Goal: Information Seeking & Learning: Check status

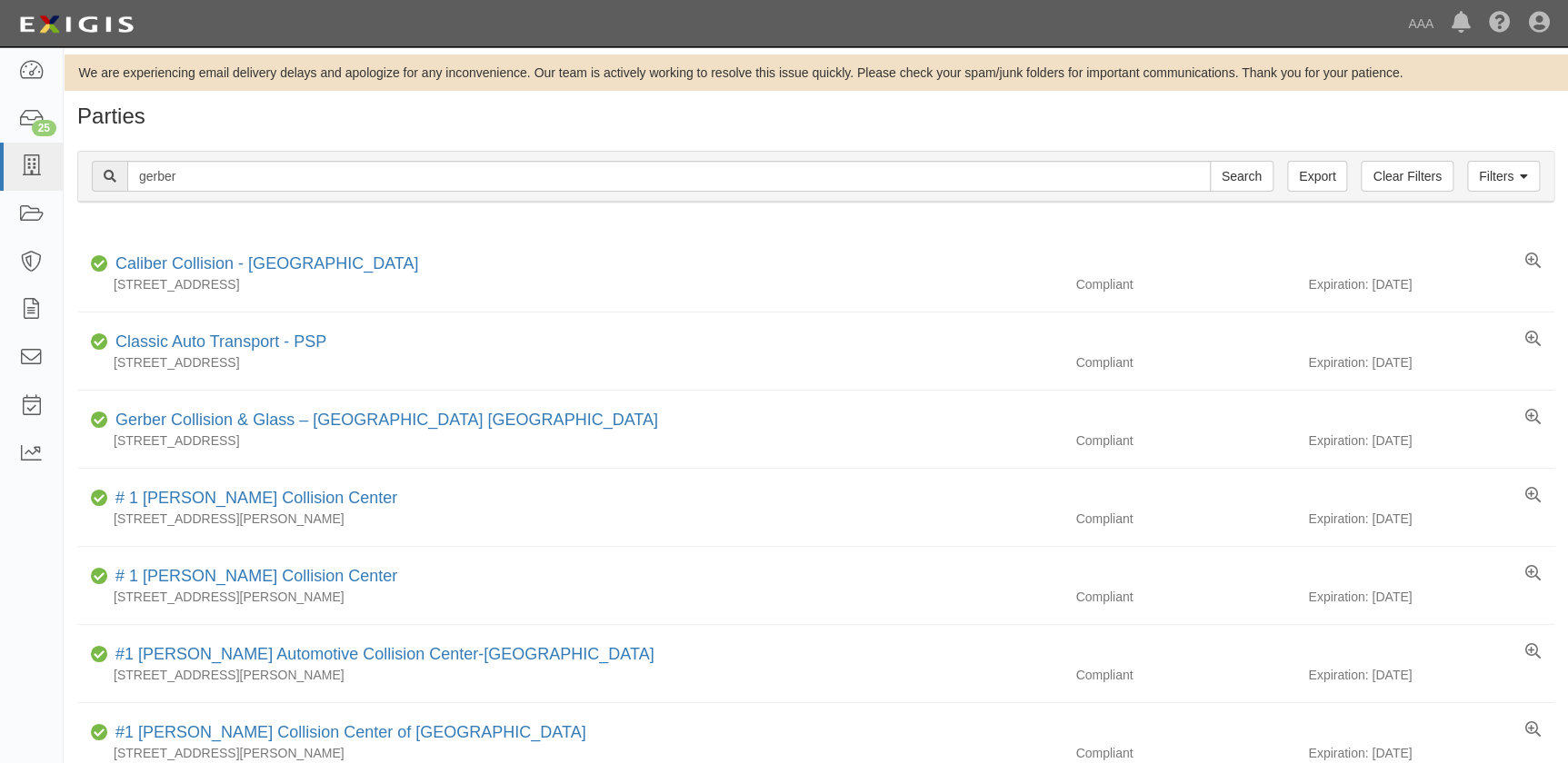
type input "gerber"
click at [1210, 161] on input "Search" at bounding box center [1241, 176] width 63 height 31
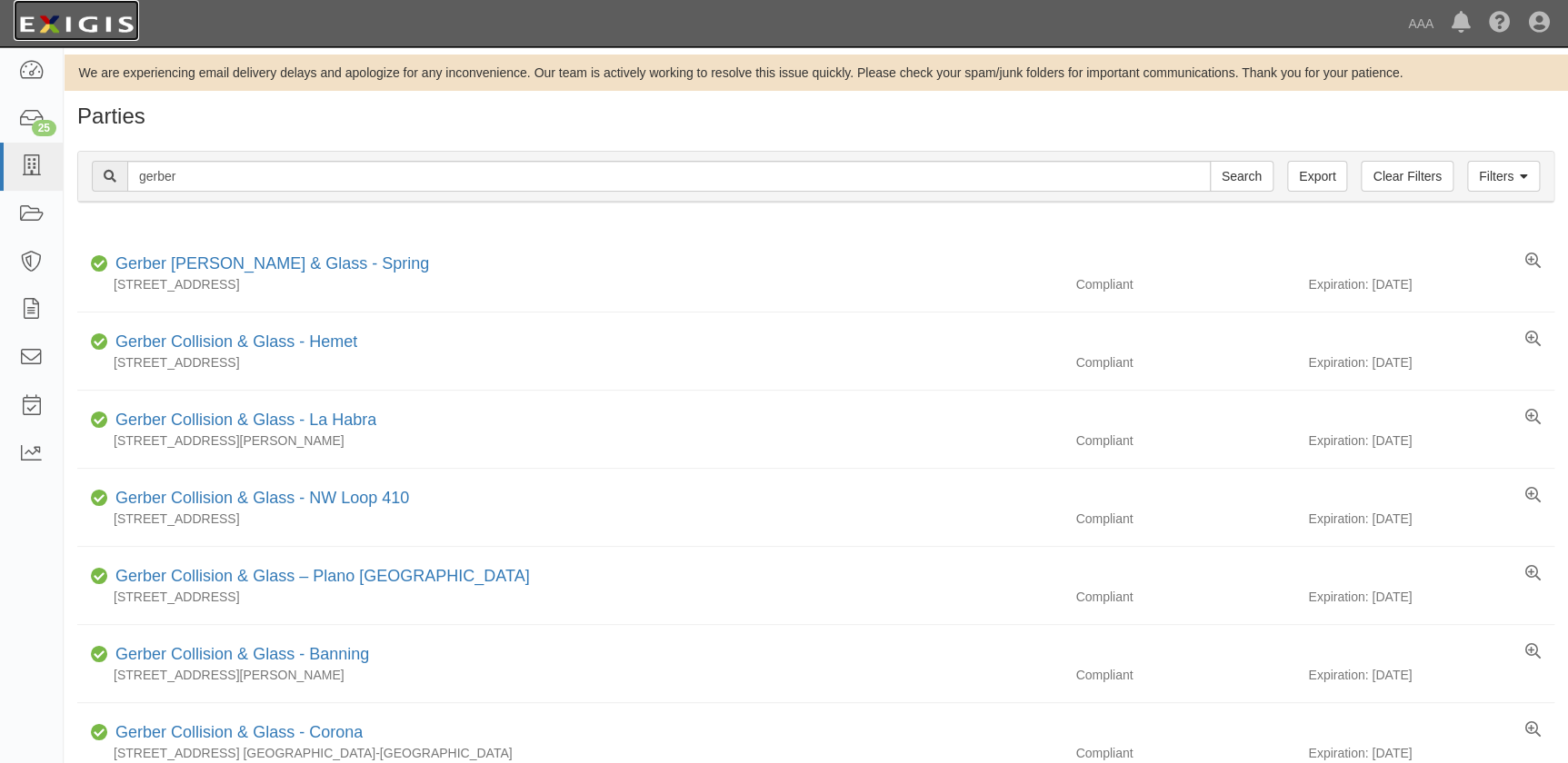
click at [21, 4] on link at bounding box center [76, 20] width 125 height 40
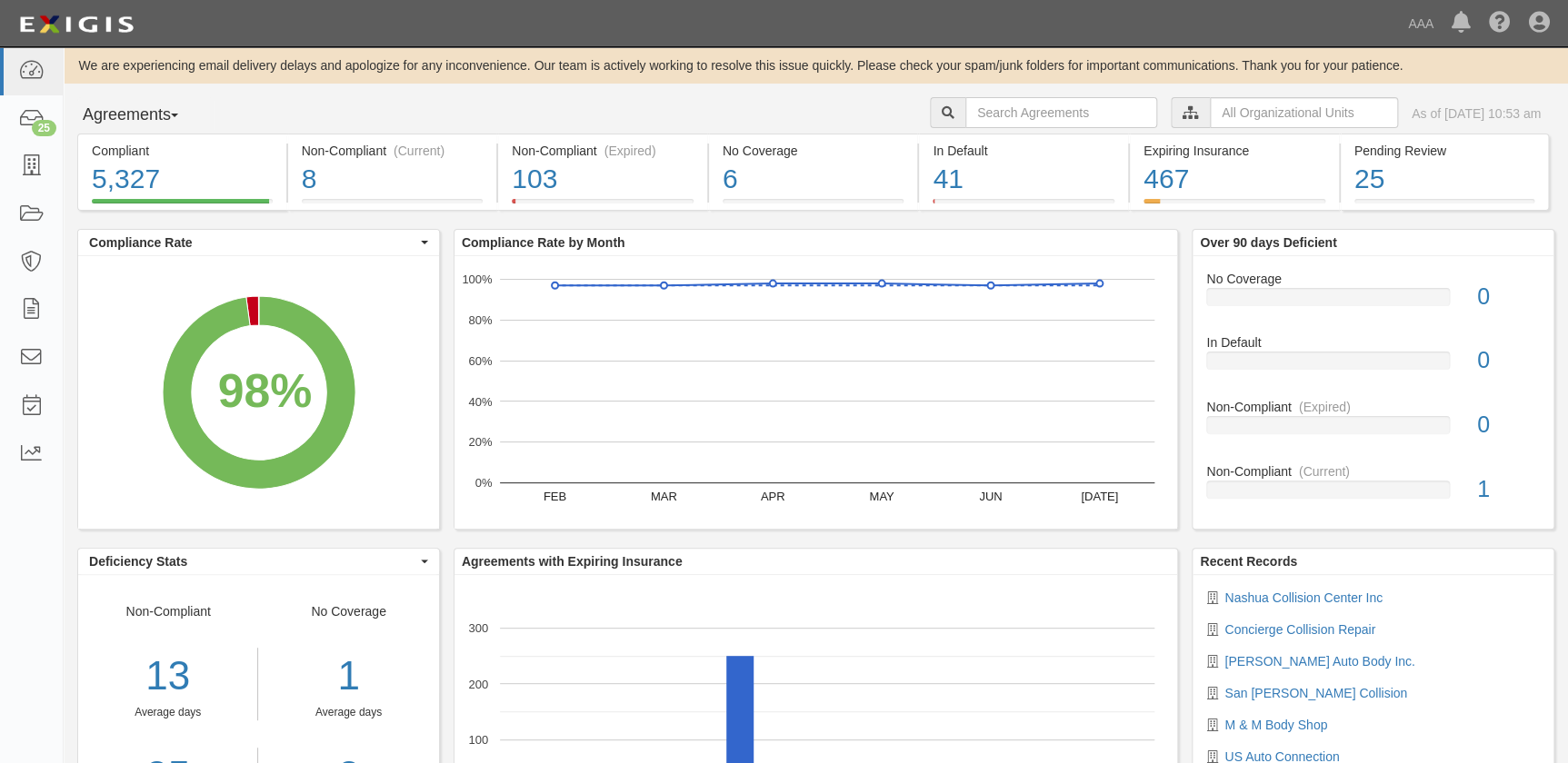
click at [477, 101] on div "Agreements Parties Agreements Coverages AAA East Central Automotive Services Em…" at bounding box center [815, 114] width 1504 height 37
click at [33, 166] on div "98% (5,327 out of 5,444 agreements)" at bounding box center [131, 168] width 200 height 27
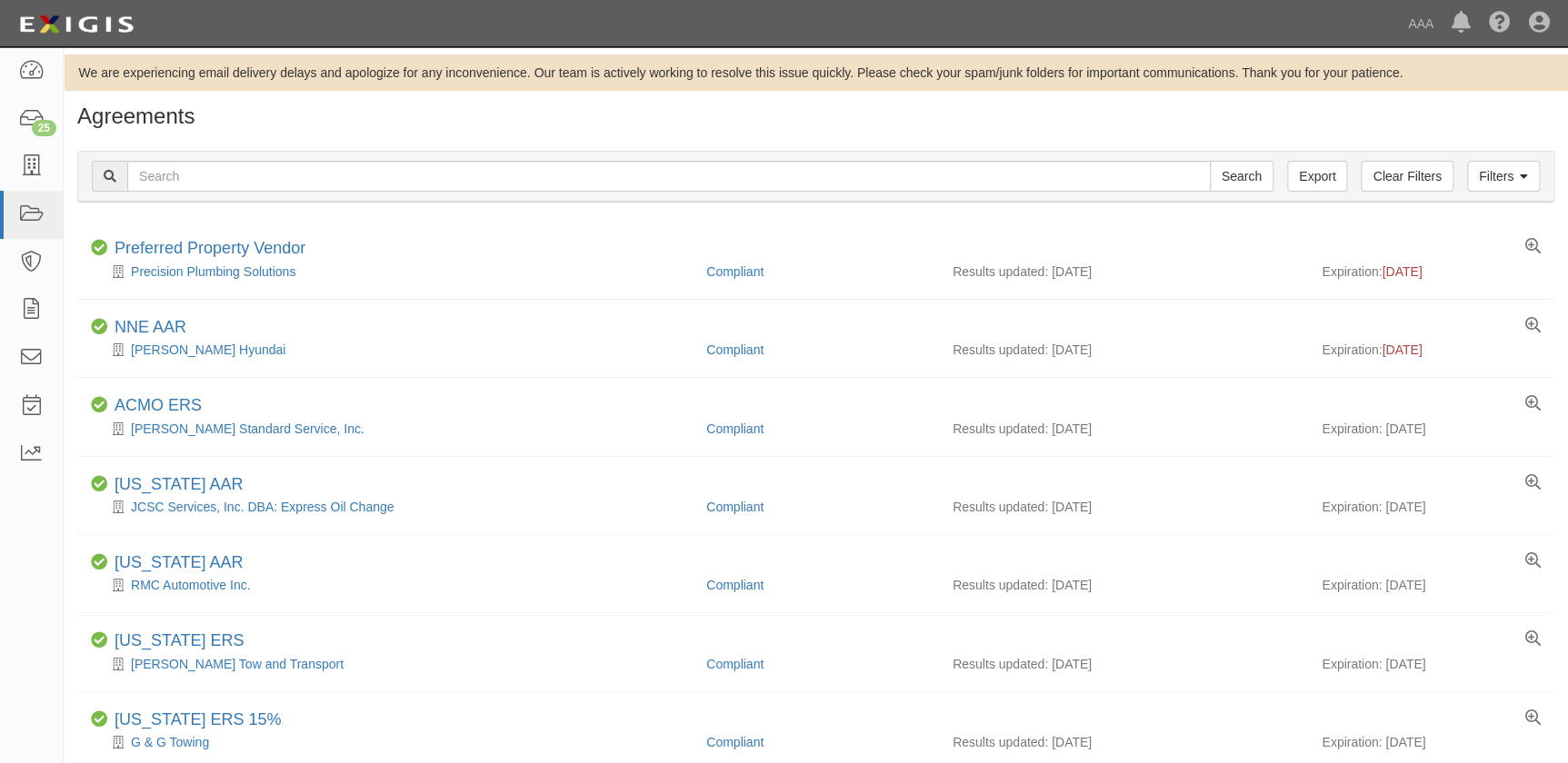
click at [591, 121] on h1 "Agreements" at bounding box center [816, 116] width 1477 height 24
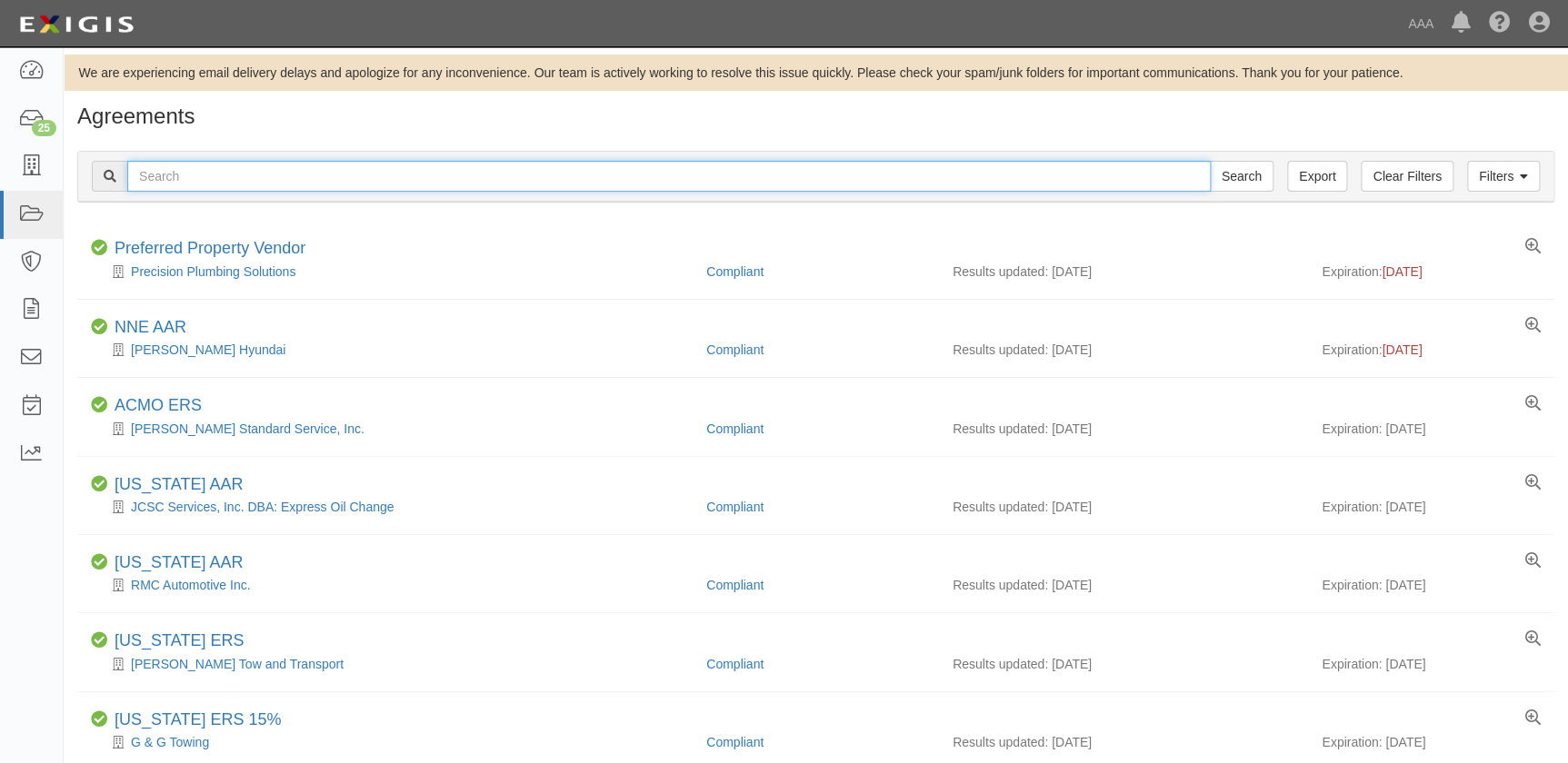
click at [231, 174] on input "text" at bounding box center [668, 176] width 1083 height 31
type input "puente hill"
click at [1210, 161] on input "Search" at bounding box center [1241, 176] width 63 height 31
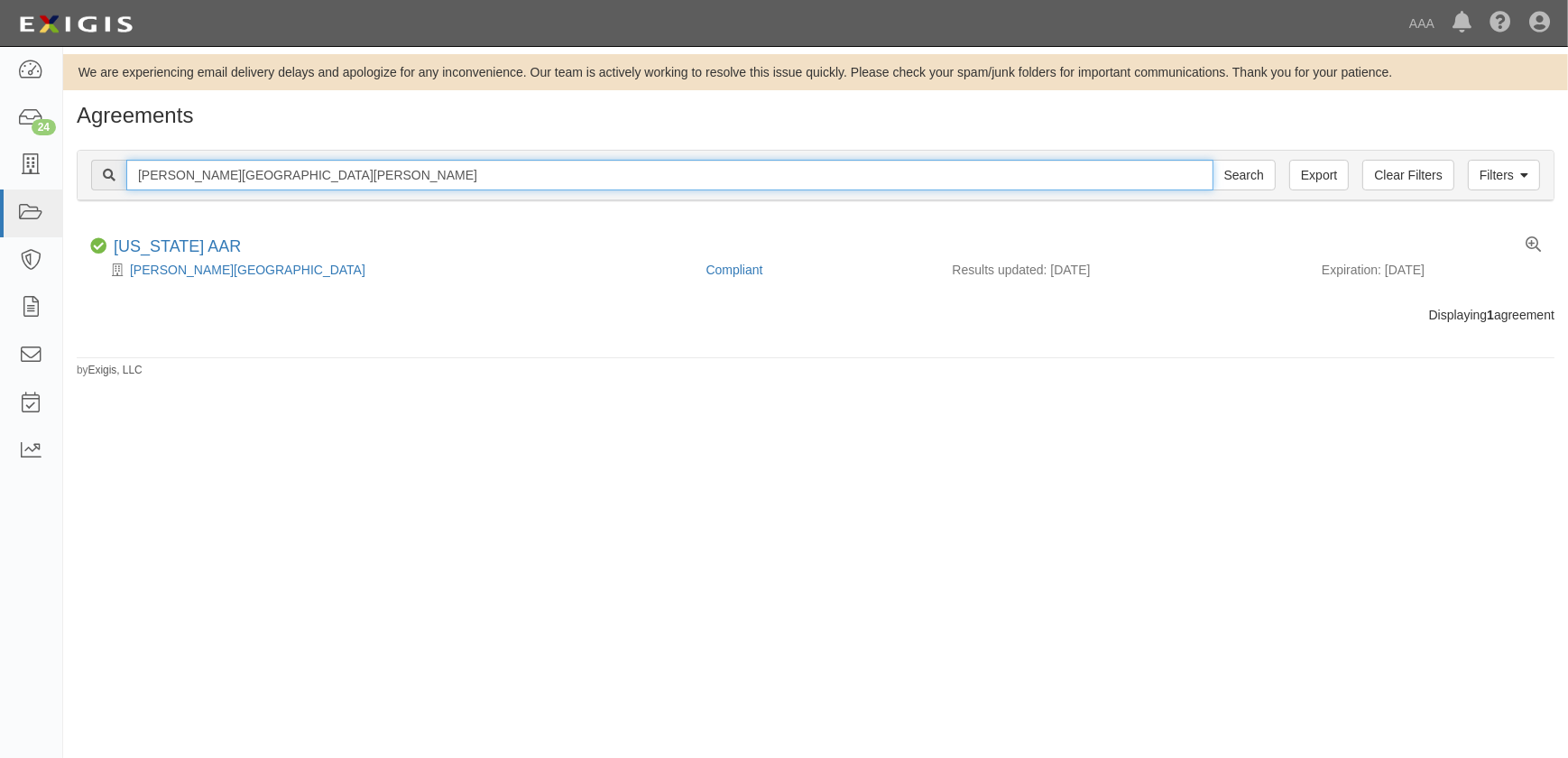
drag, startPoint x: 270, startPoint y: 180, endPoint x: 115, endPoint y: 176, distance: 155.1
click at [115, 176] on div "[PERSON_NAME][GEOGRAPHIC_DATA][PERSON_NAME] Search" at bounding box center [683, 175] width 1185 height 30
type input "[PERSON_NAME][GEOGRAPHIC_DATA]"
click at [1212, 160] on input "Search" at bounding box center [1244, 175] width 63 height 30
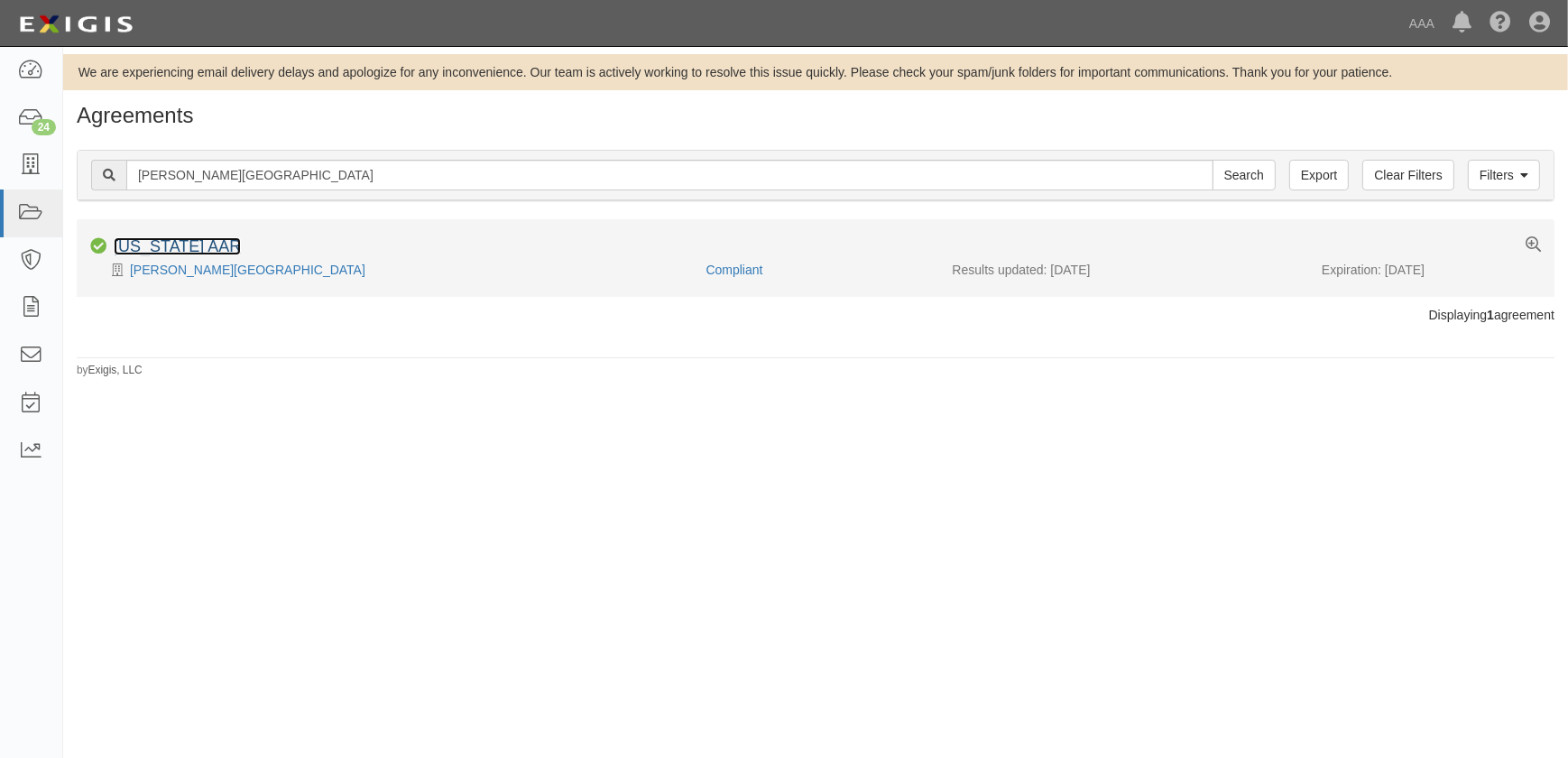
click at [155, 243] on link "[US_STATE] AAR" at bounding box center [177, 246] width 127 height 18
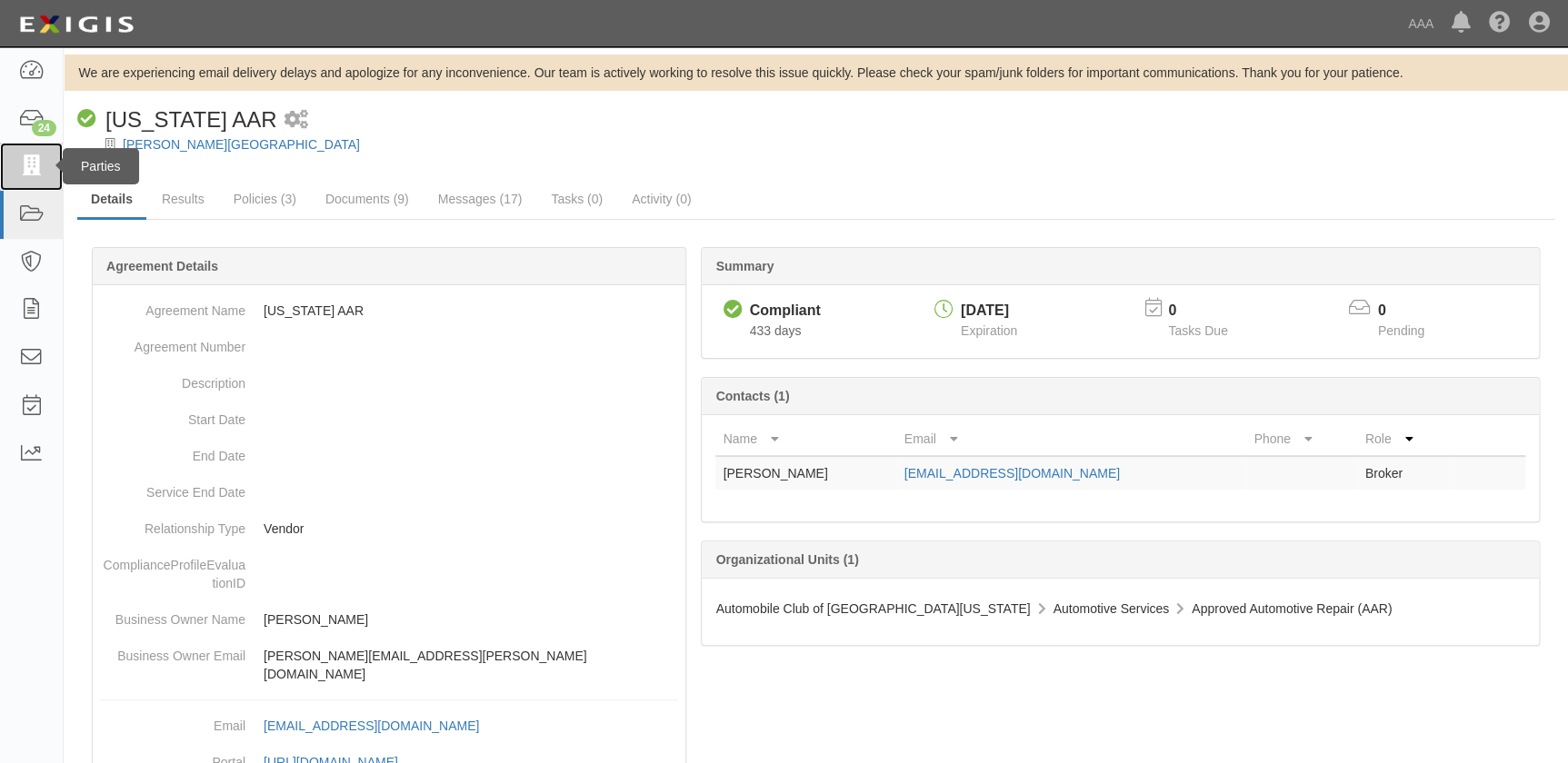
click at [36, 156] on icon at bounding box center [31, 166] width 26 height 21
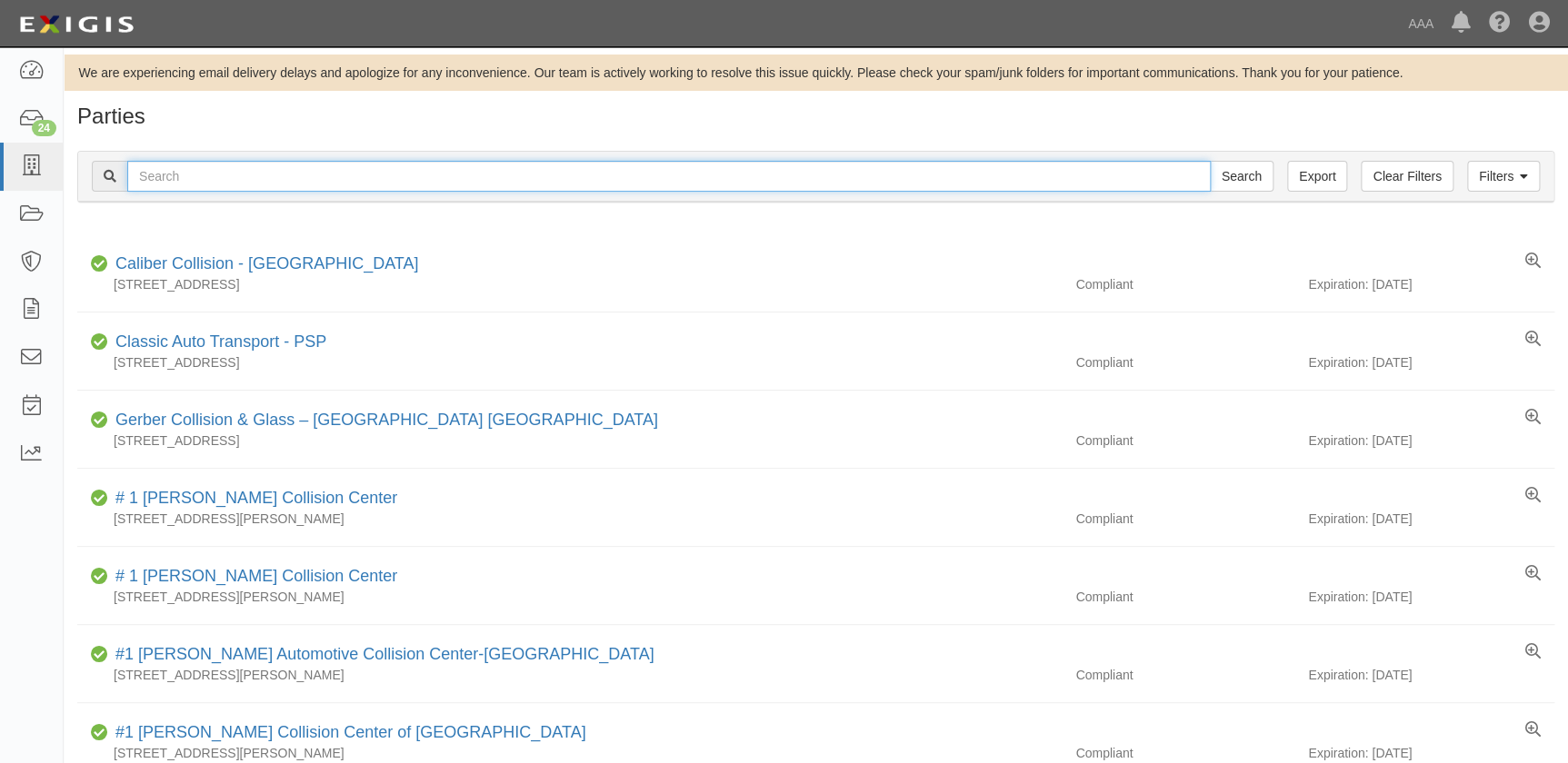
click at [245, 180] on input "text" at bounding box center [668, 176] width 1083 height 31
paste input "[PERSON_NAME] Hills Auto Body"
type input "[PERSON_NAME] Hills Auto Body"
click at [1210, 161] on input "Search" at bounding box center [1241, 176] width 63 height 31
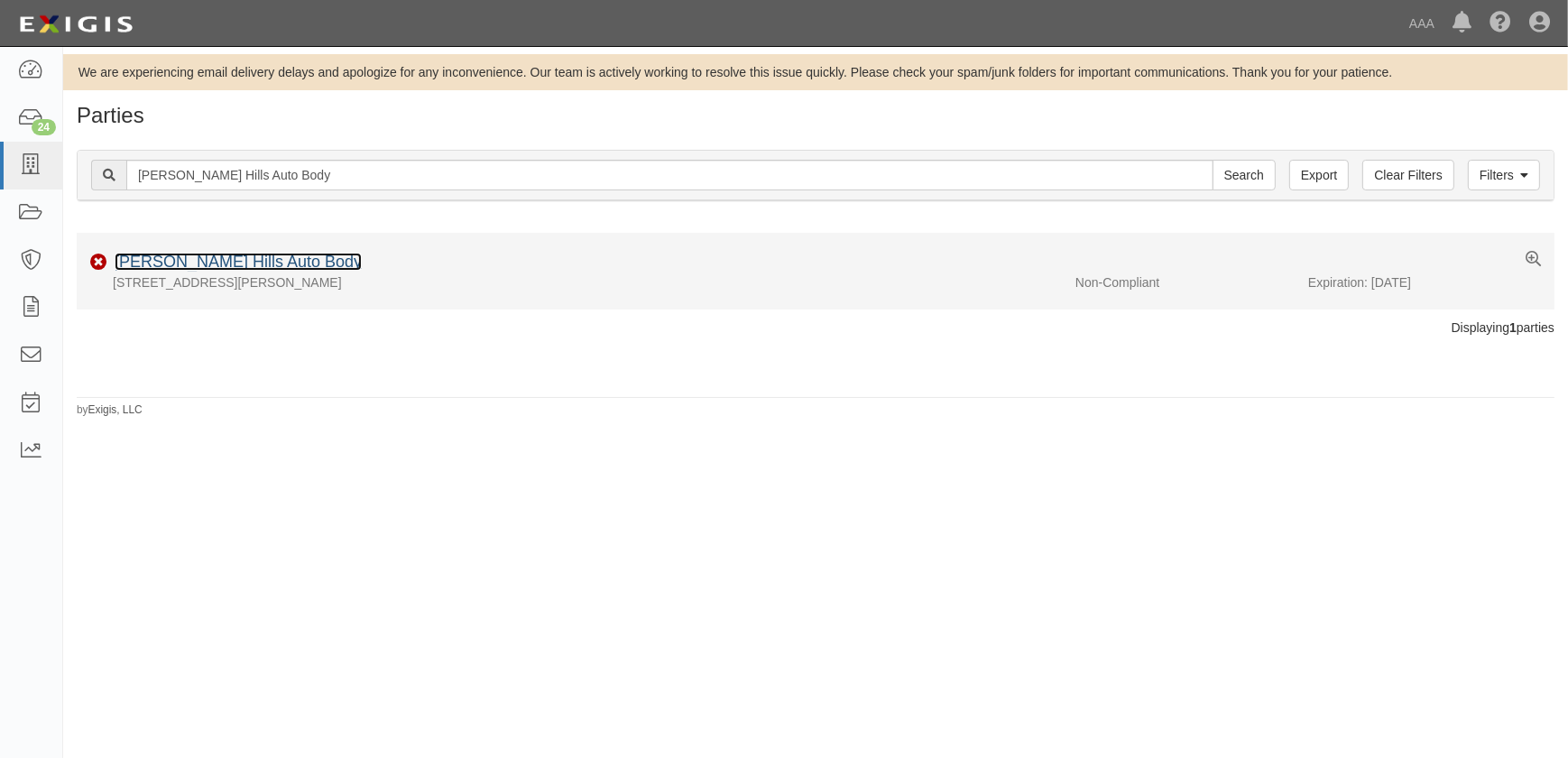
click at [232, 260] on link "[PERSON_NAME] Hills Auto Body" at bounding box center [238, 262] width 247 height 18
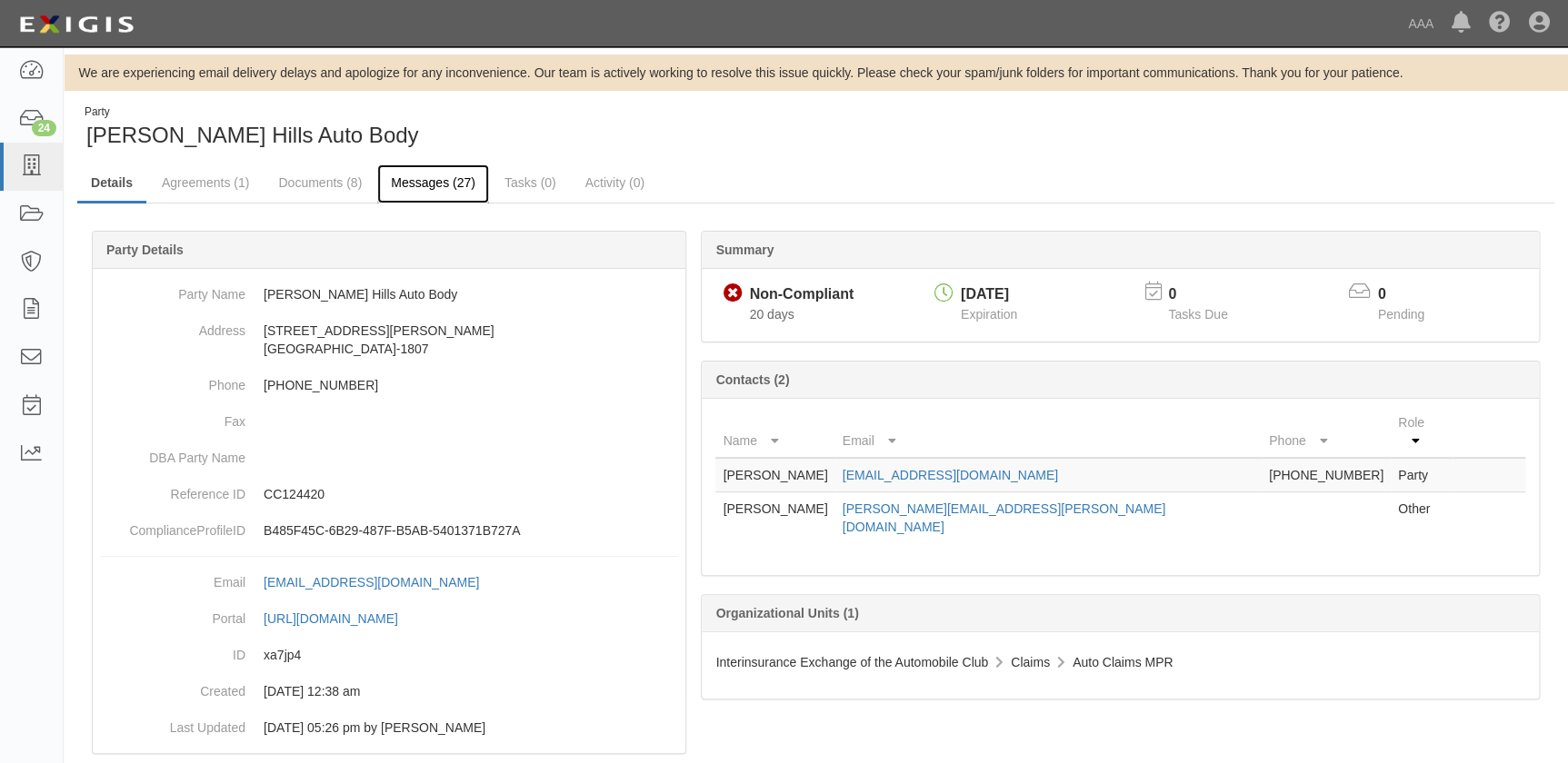
click at [408, 191] on link "Messages (27)" at bounding box center [432, 185] width 112 height 39
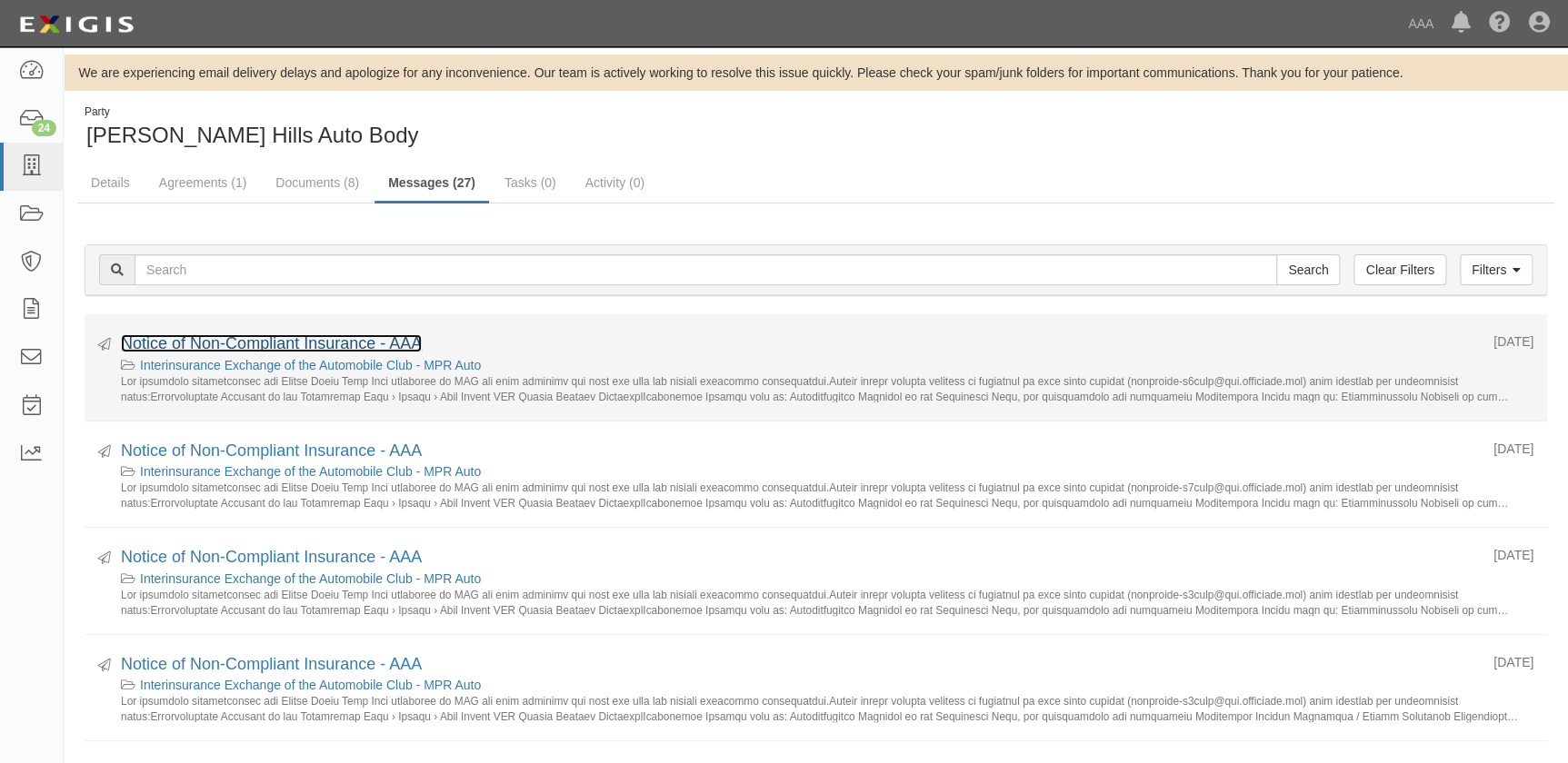
click at [352, 338] on link "Notice of Non-Compliant Insurance - AAA" at bounding box center [271, 343] width 301 height 18
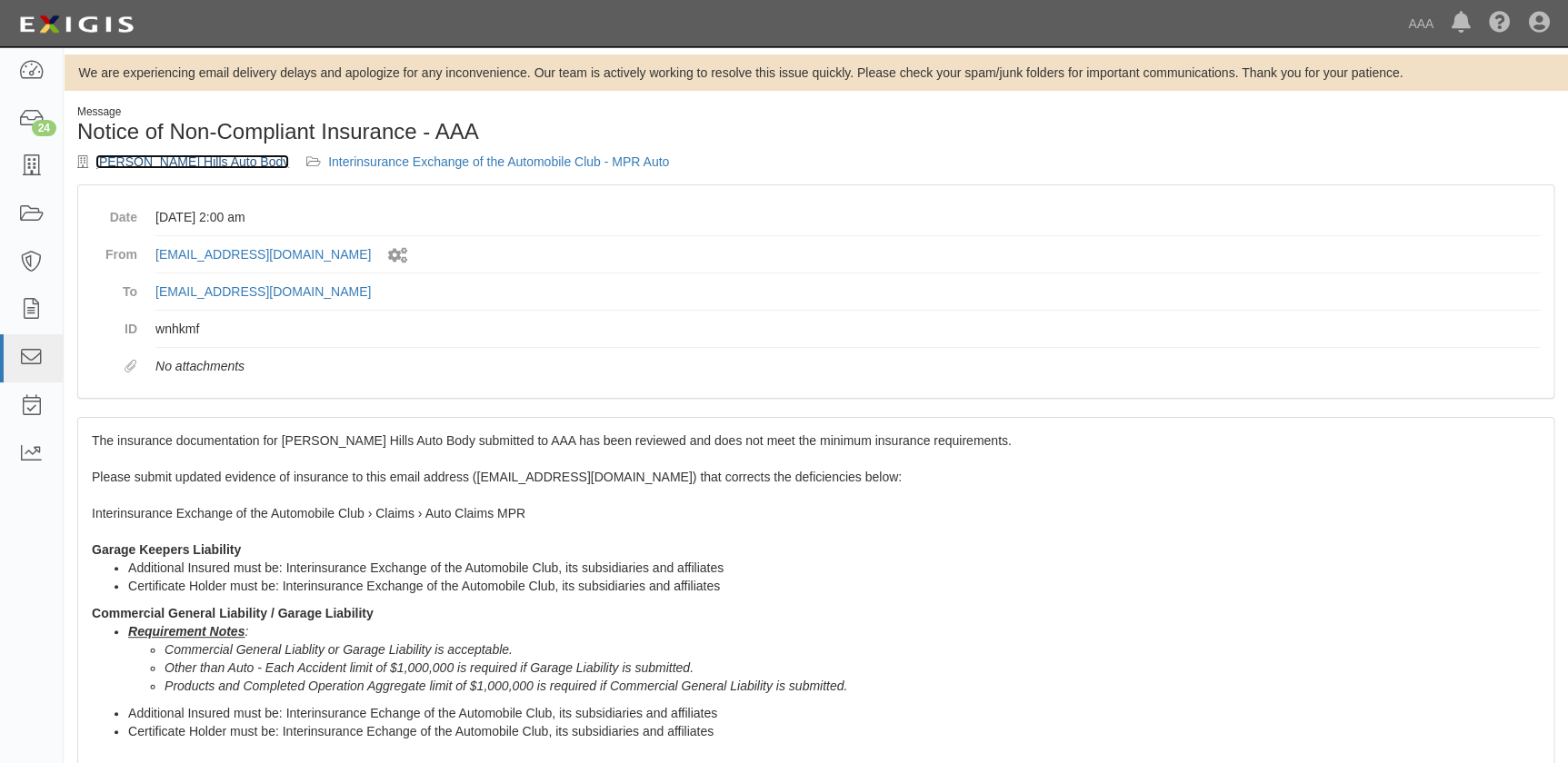
click at [153, 165] on link "[PERSON_NAME] Hills Auto Body" at bounding box center [193, 161] width 194 height 15
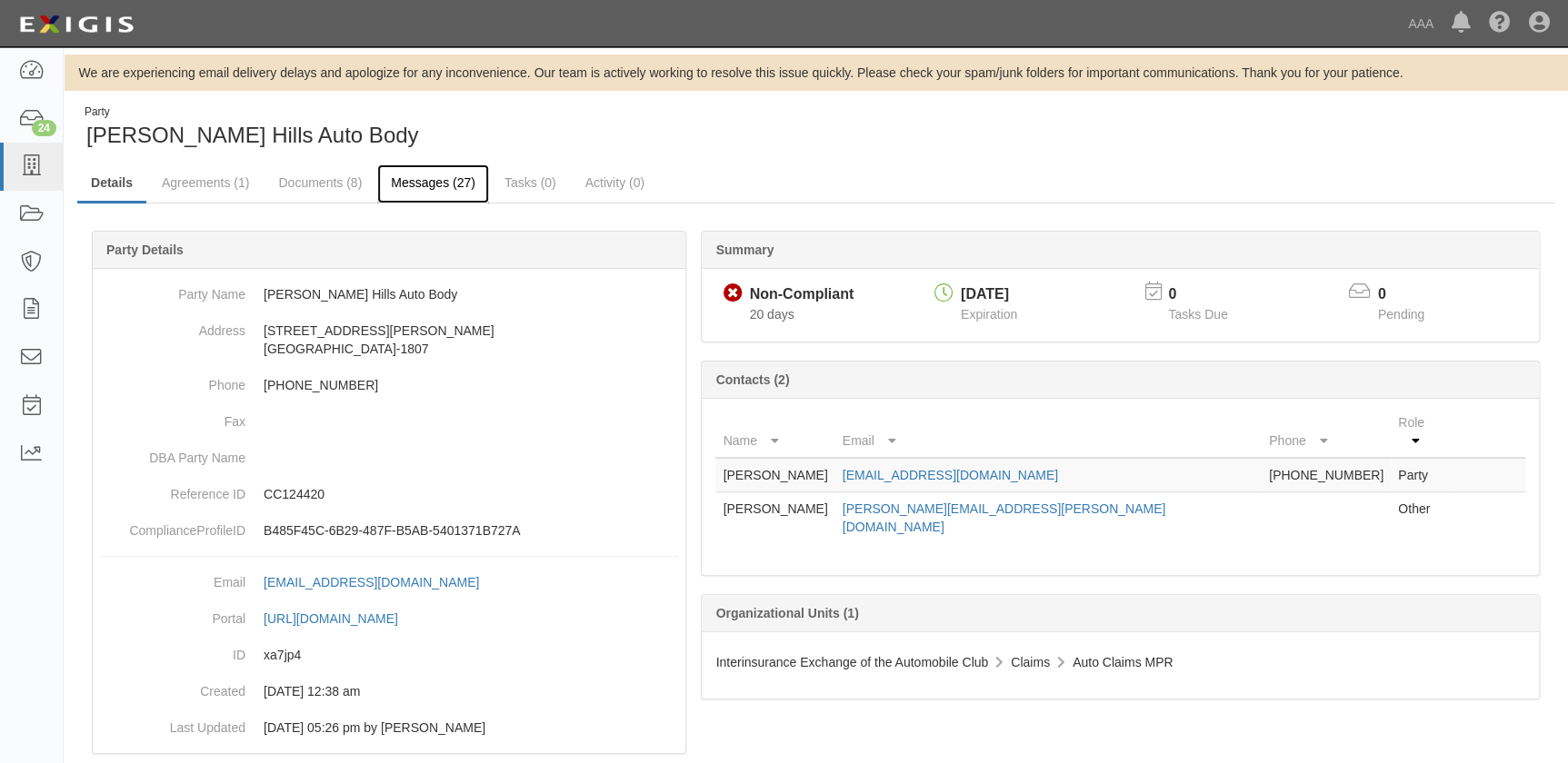
click at [408, 189] on link "Messages (27)" at bounding box center [432, 185] width 112 height 39
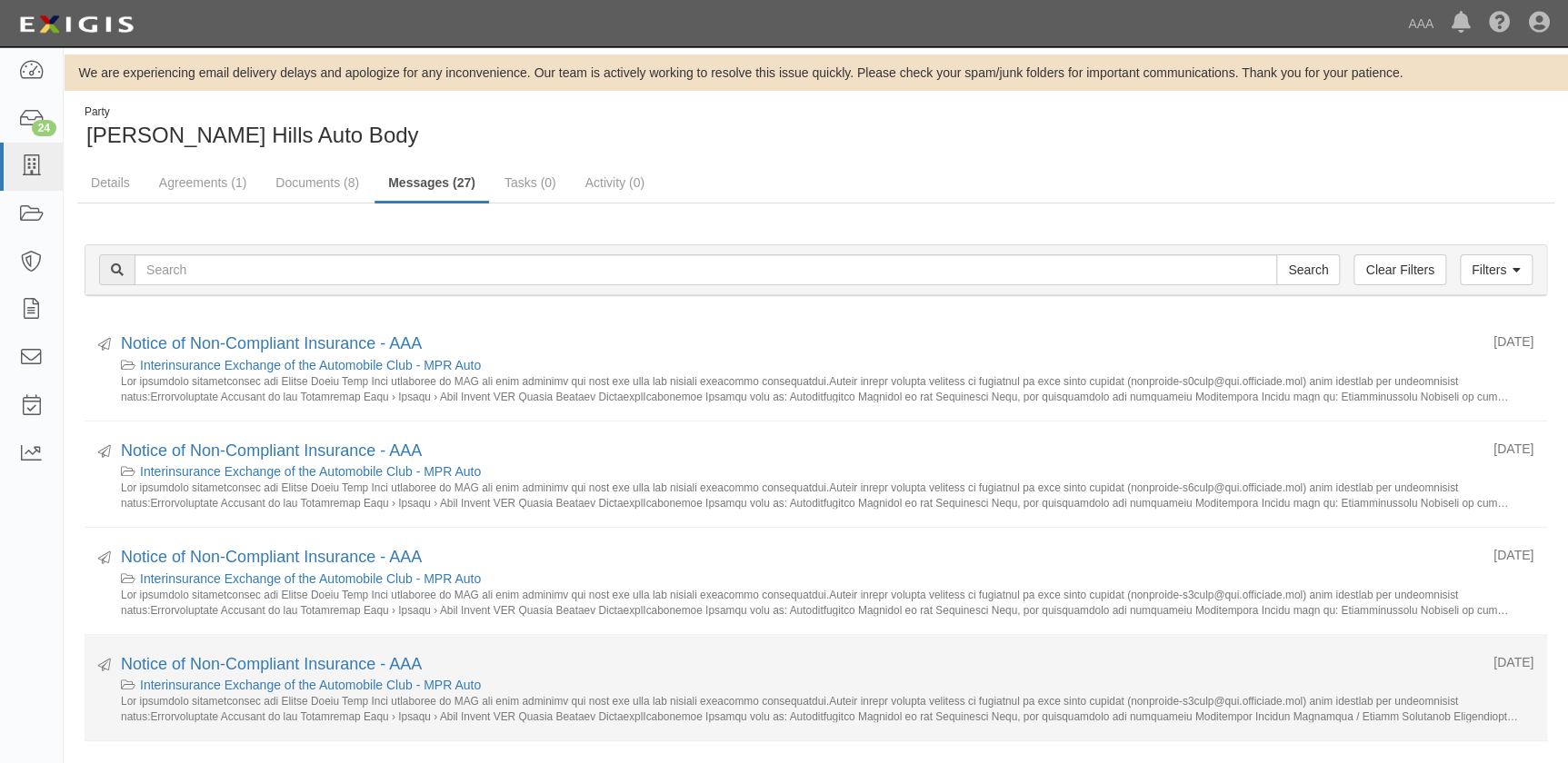
scroll to position [330, 0]
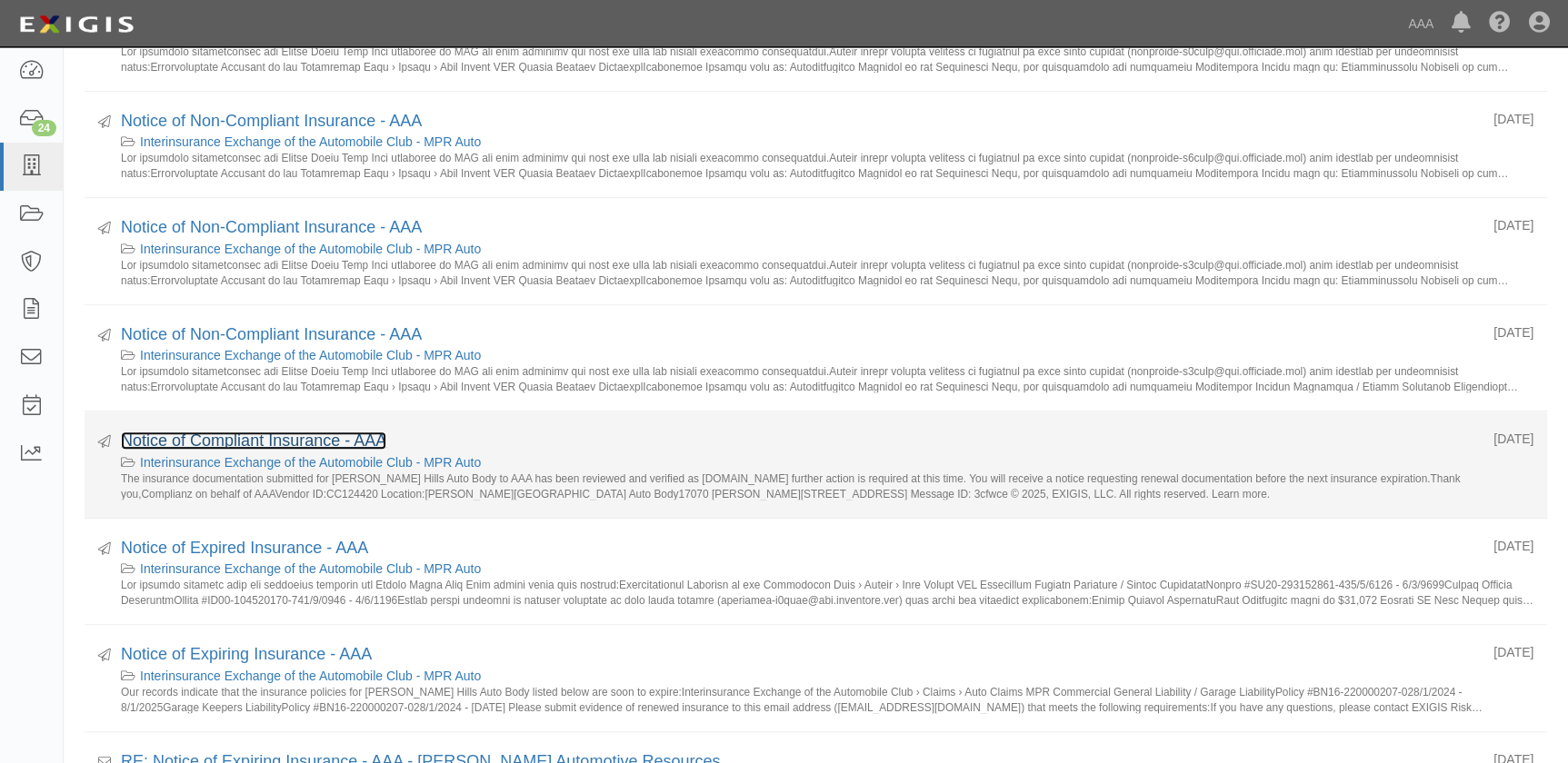
click at [277, 440] on link "Notice of Compliant Insurance - AAA" at bounding box center [253, 440] width 266 height 18
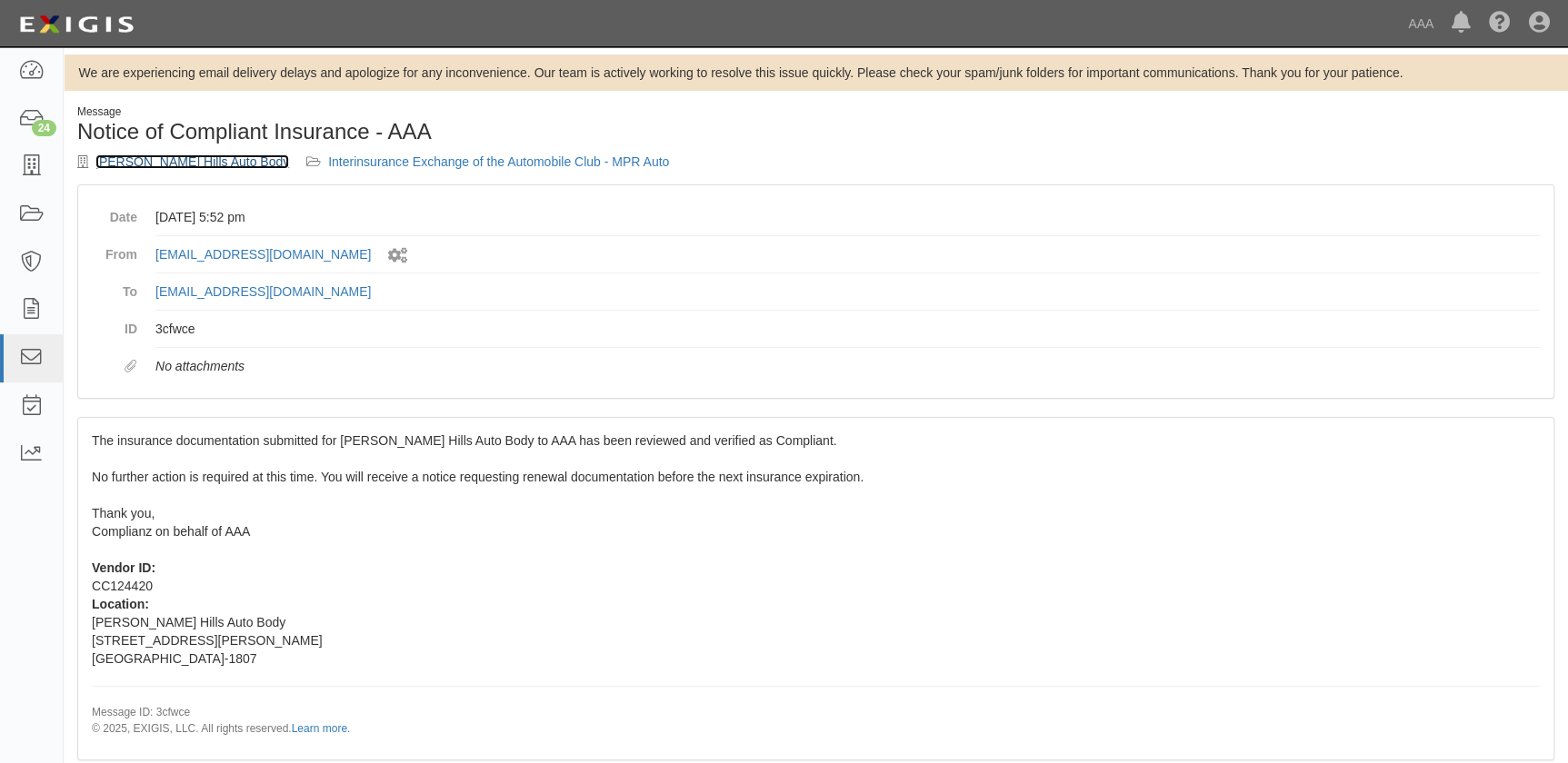
click at [189, 163] on link "[PERSON_NAME] Hills Auto Body" at bounding box center [193, 161] width 194 height 15
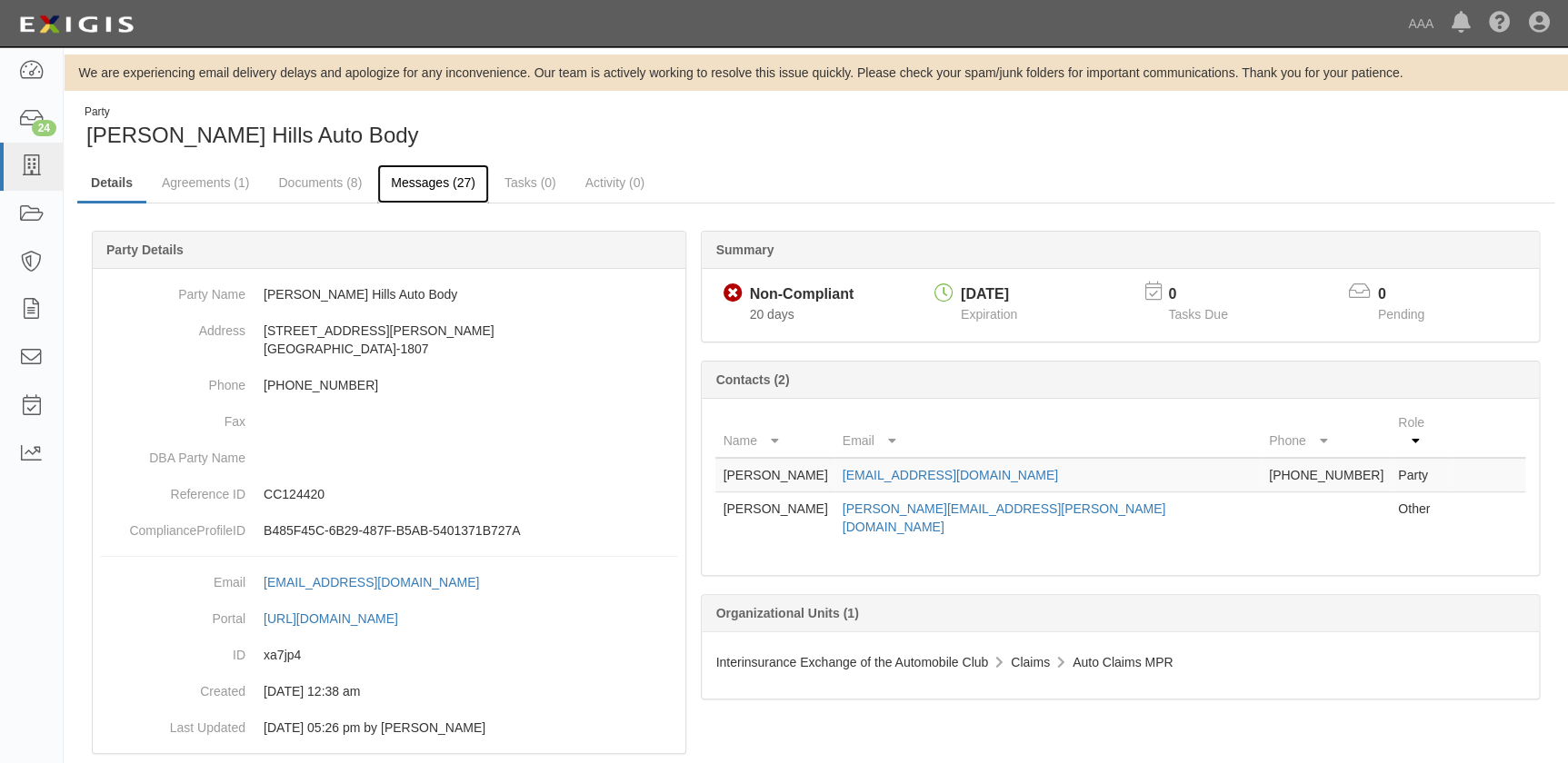
click at [392, 183] on link "Messages (27)" at bounding box center [432, 185] width 112 height 39
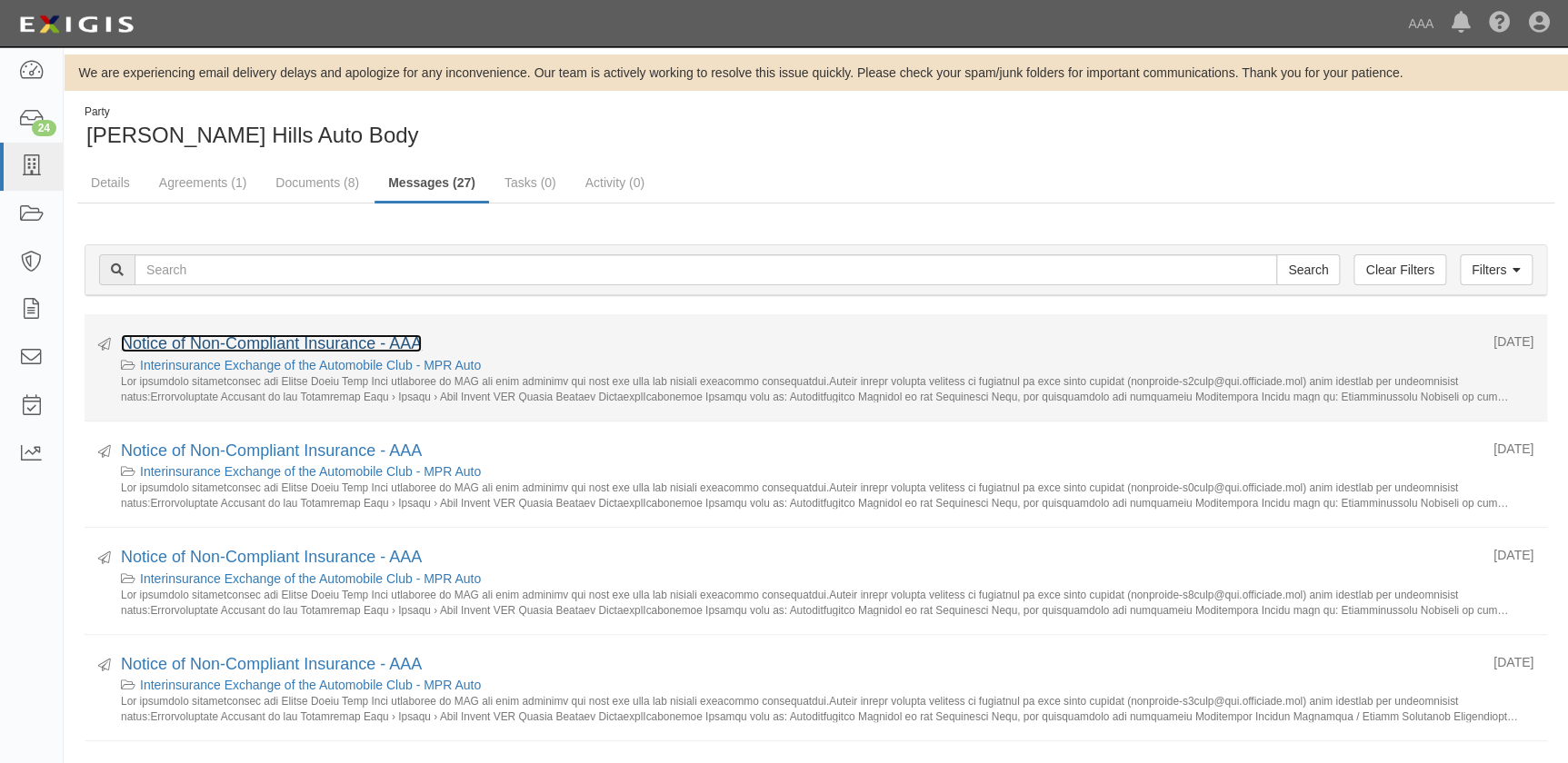
click at [256, 344] on link "Notice of Non-Compliant Insurance - AAA" at bounding box center [271, 343] width 301 height 18
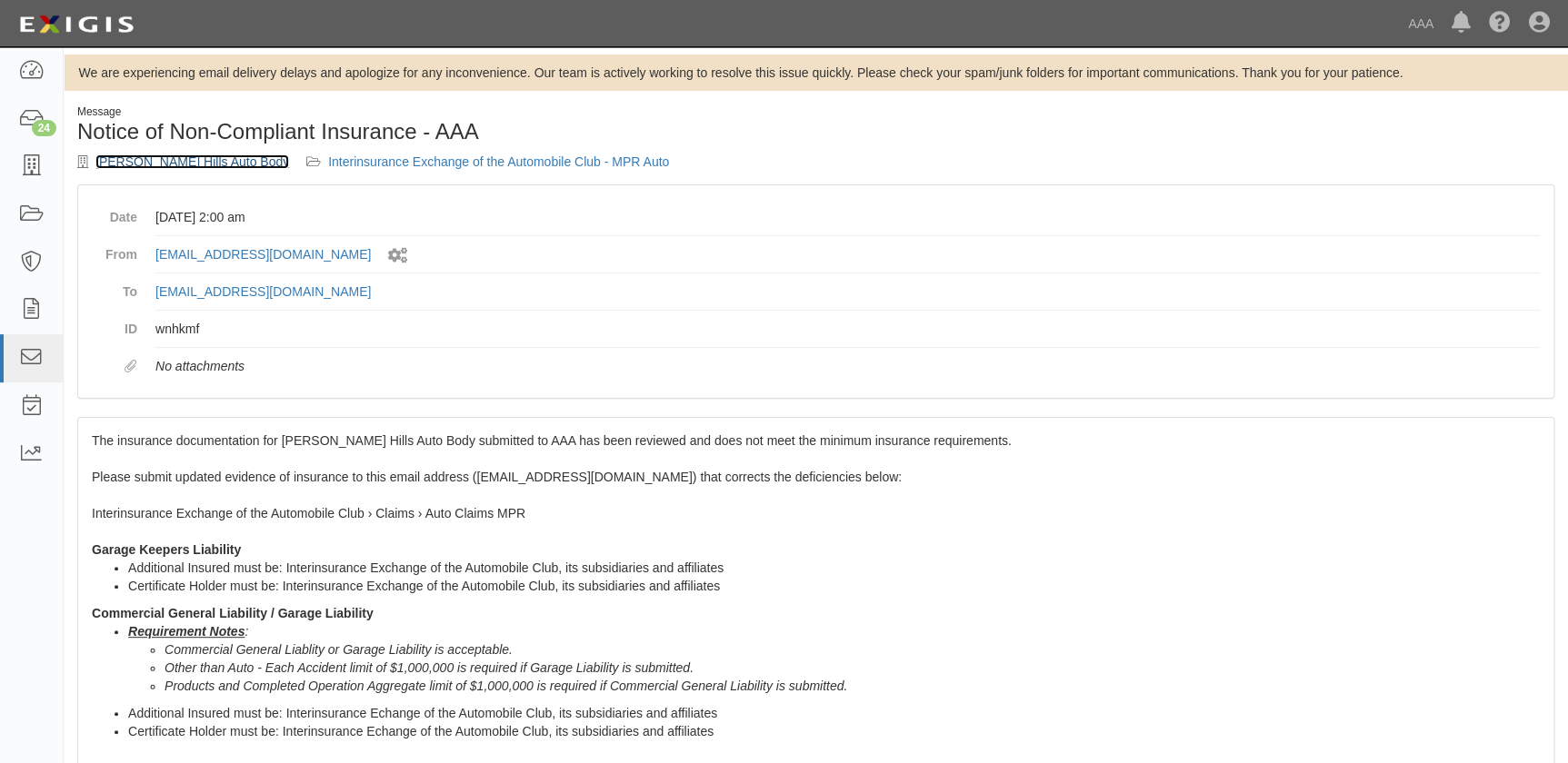
click at [155, 161] on link "[PERSON_NAME] Hills Auto Body" at bounding box center [193, 161] width 194 height 15
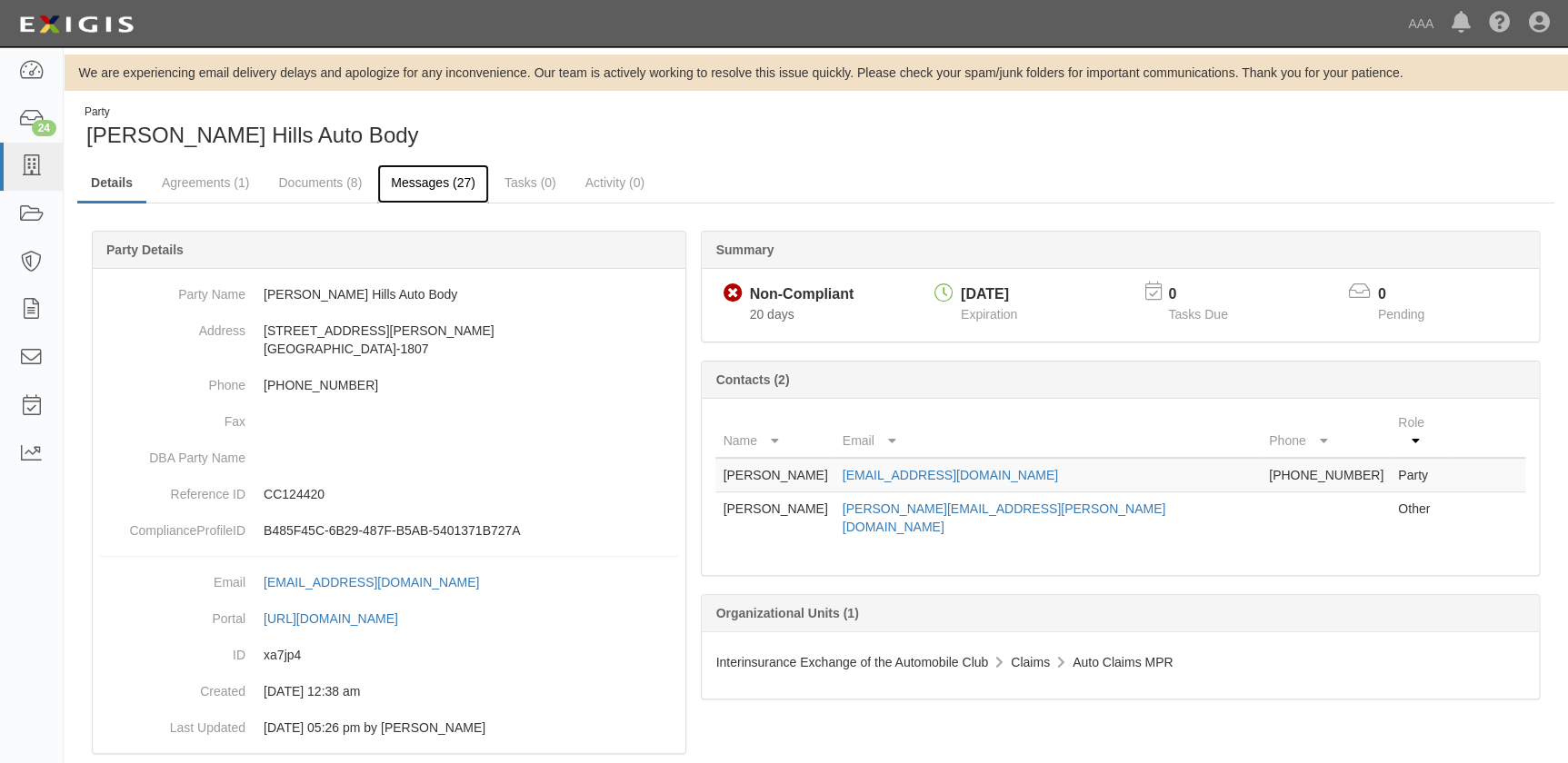
click at [408, 182] on link "Messages (27)" at bounding box center [432, 185] width 112 height 39
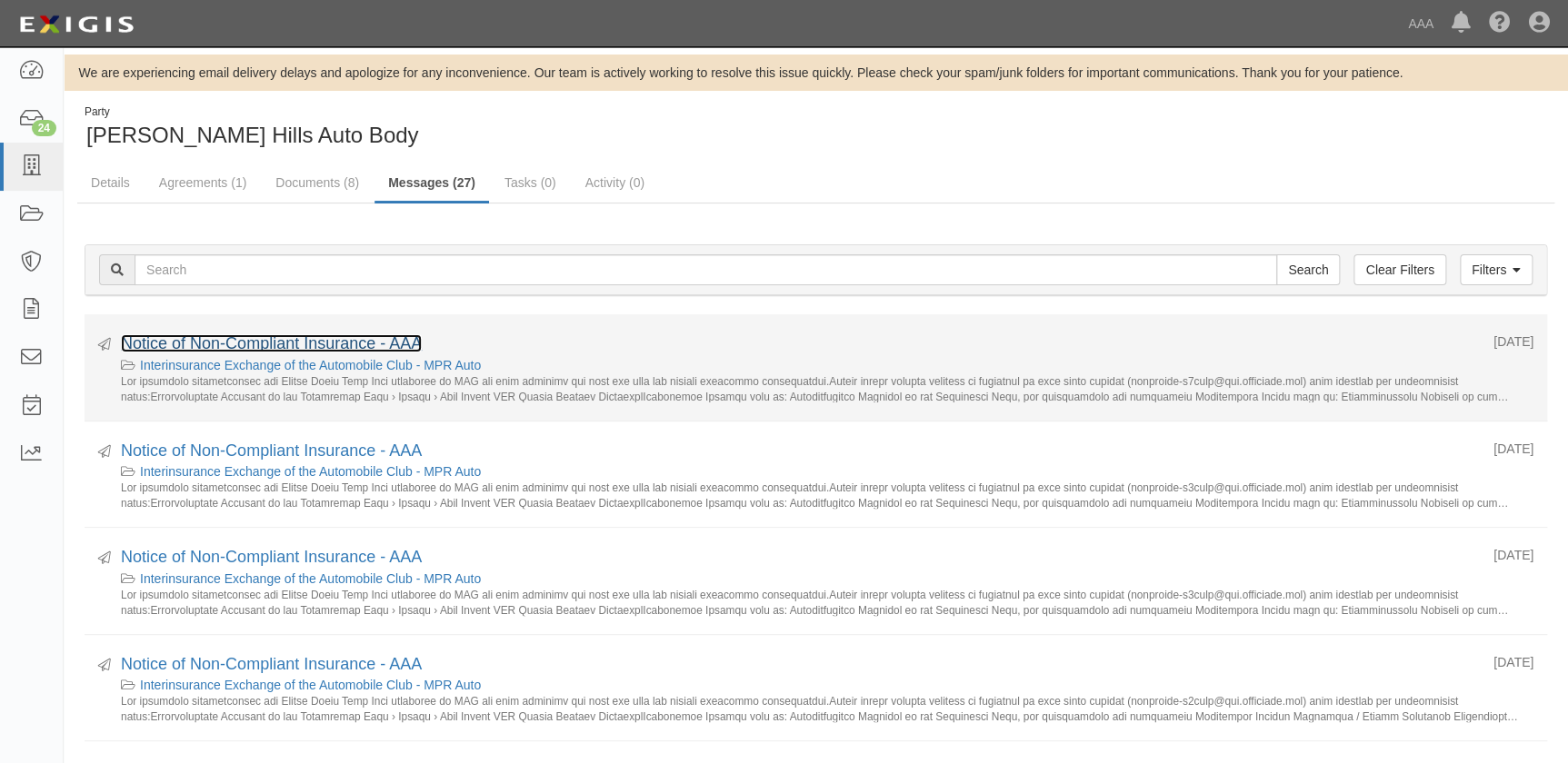
click at [353, 343] on link "Notice of Non-Compliant Insurance - AAA" at bounding box center [271, 343] width 301 height 18
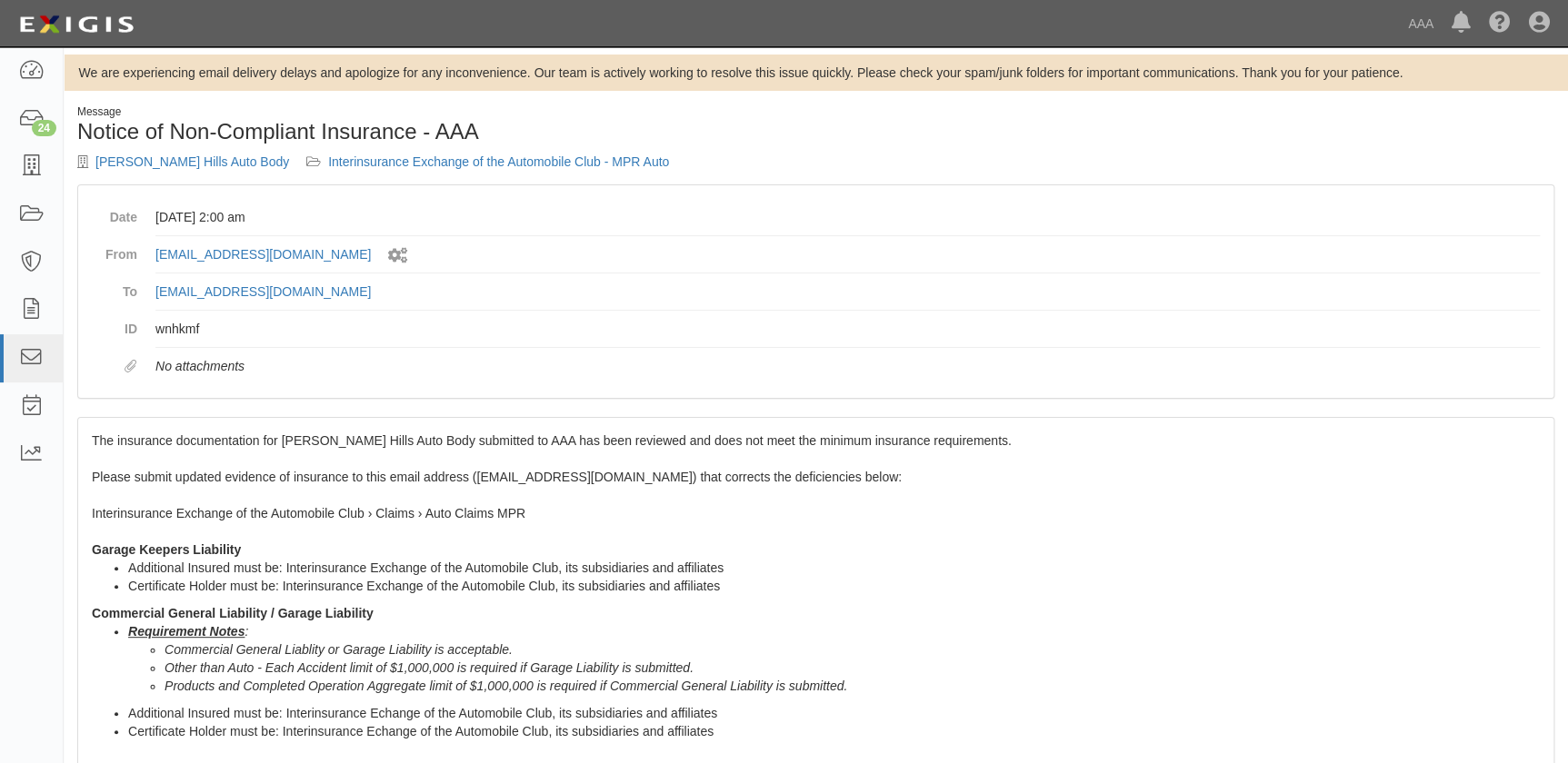
click at [228, 498] on div "The insurance documentation for Puente Hills Auto Body submitted to AAA has bee…" at bounding box center [816, 774] width 1475 height 714
click at [145, 166] on link "[PERSON_NAME] Hills Auto Body" at bounding box center [193, 161] width 194 height 15
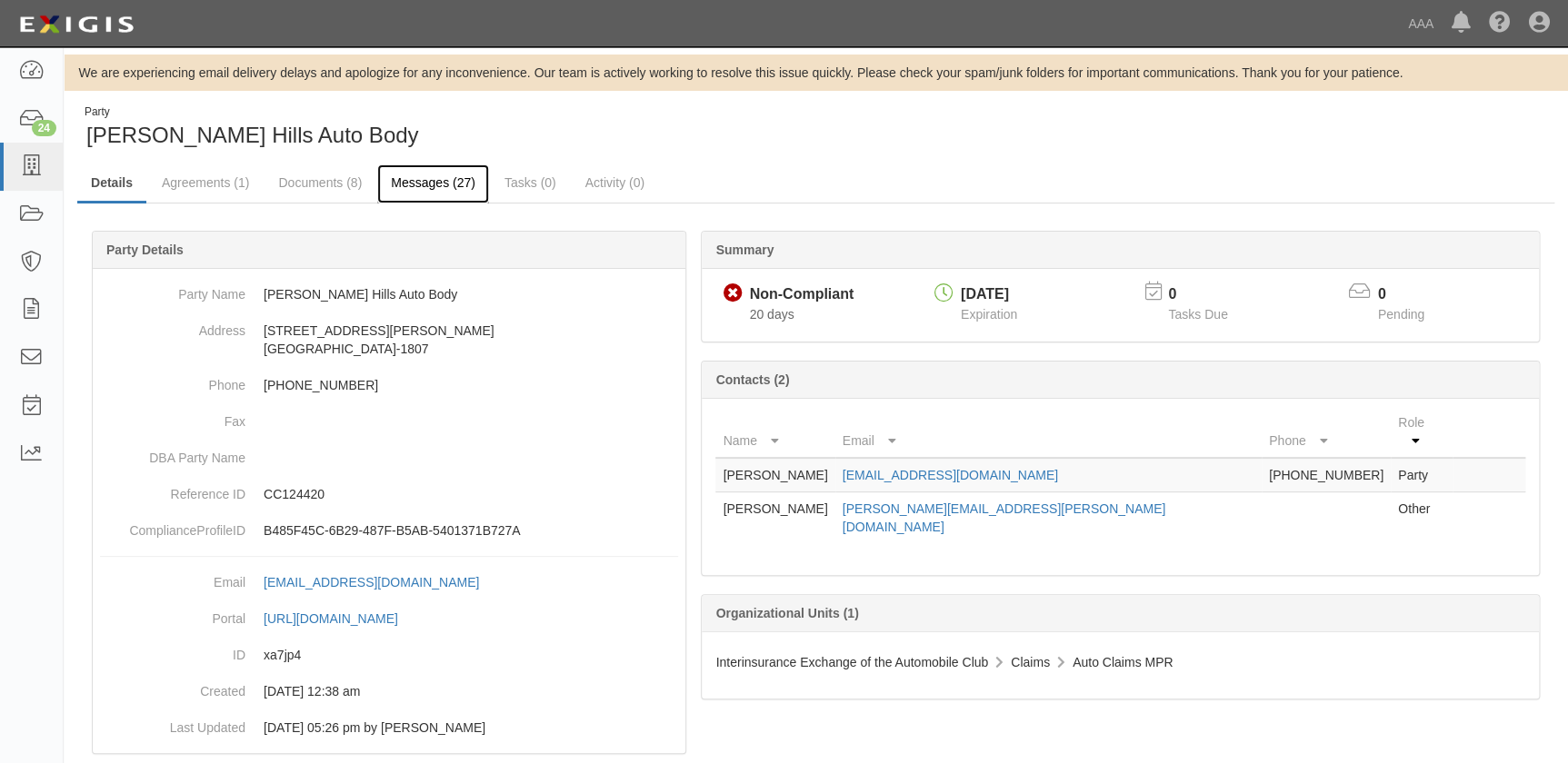
click at [438, 182] on link "Messages (27)" at bounding box center [432, 185] width 112 height 39
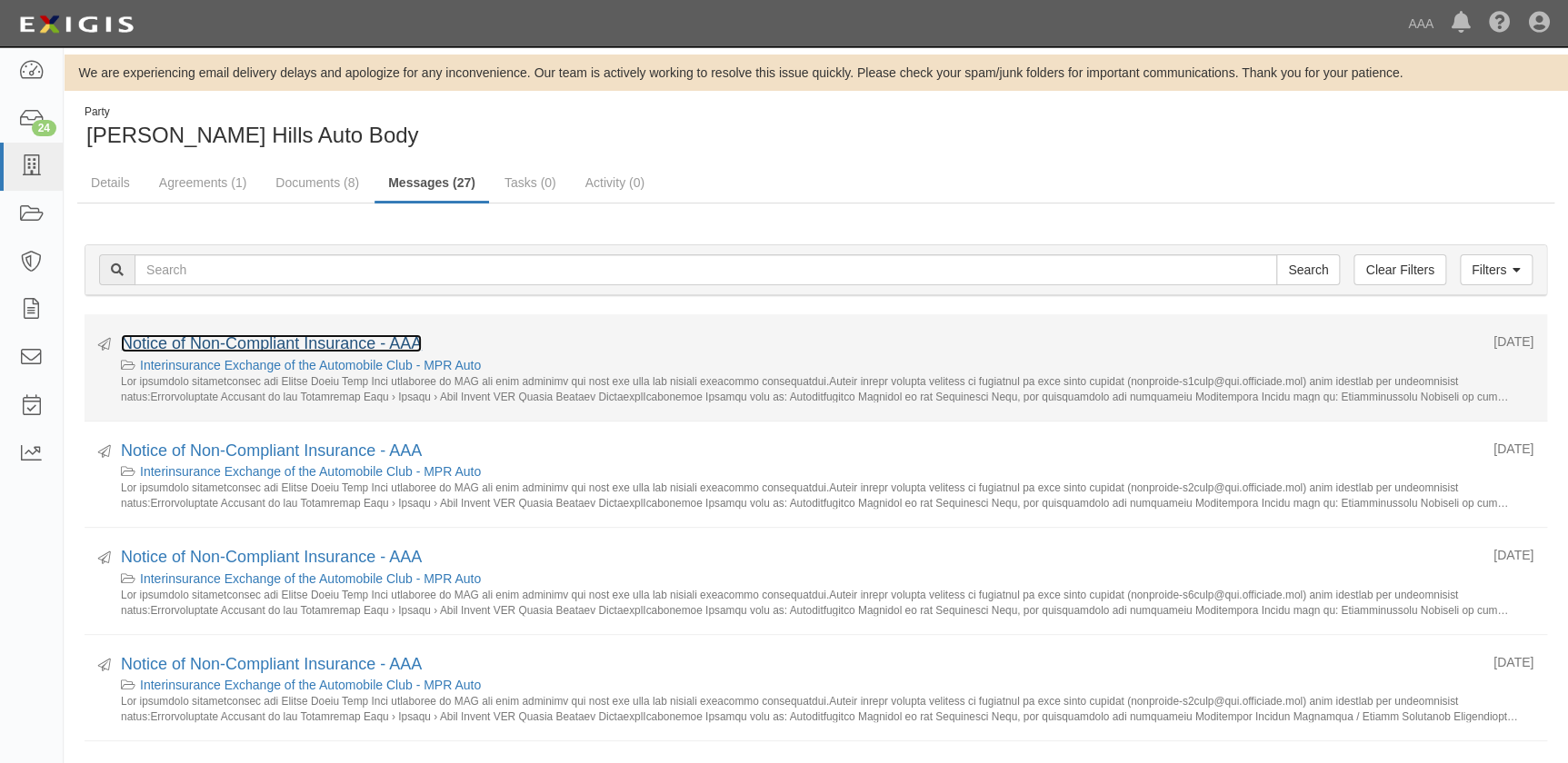
click at [273, 348] on link "Notice of Non-Compliant Insurance - AAA" at bounding box center [271, 343] width 301 height 18
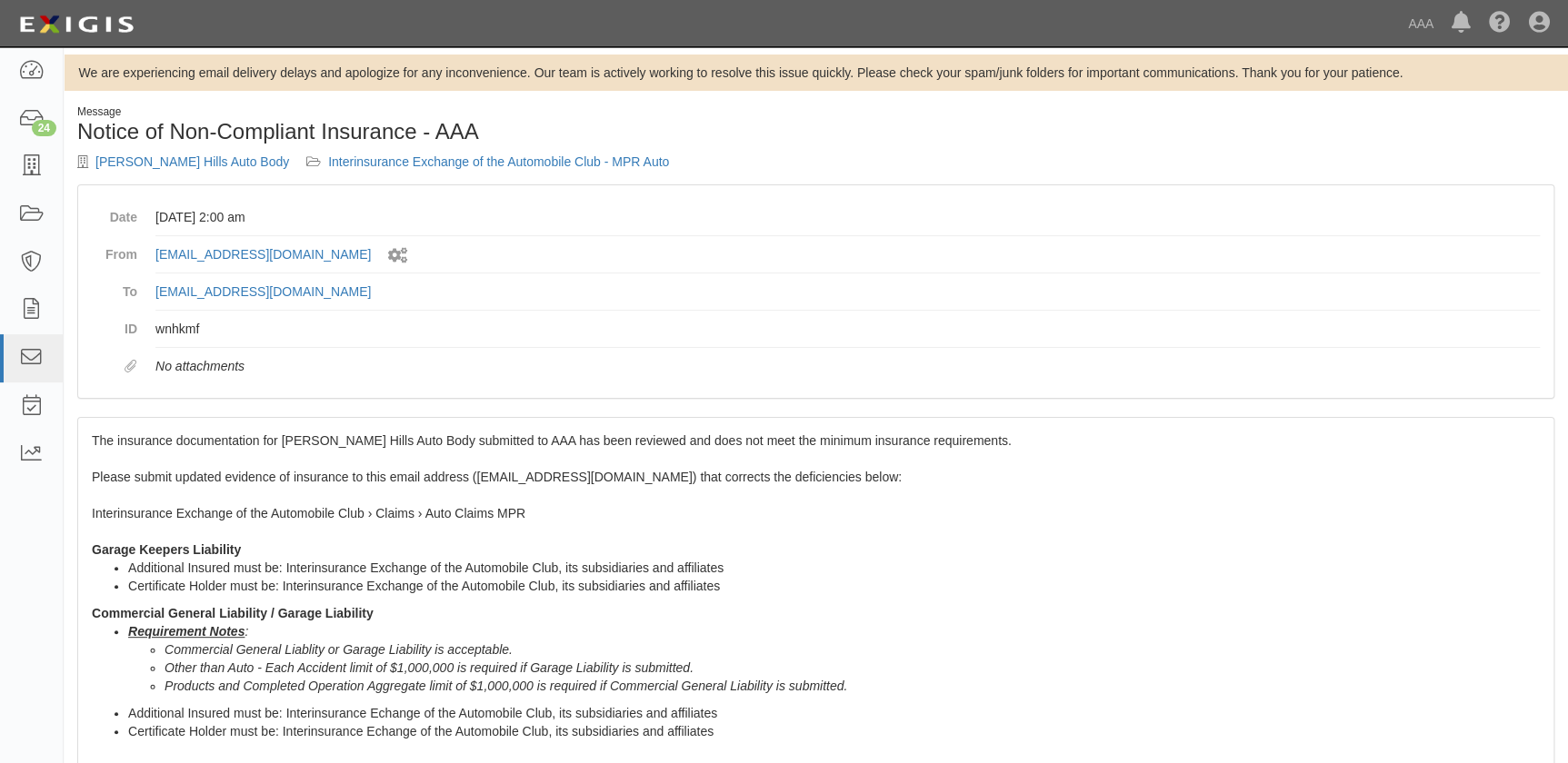
click at [188, 441] on span "The insurance documentation for Puente Hills Auto Body submitted to AAA has bee…" at bounding box center [816, 771] width 1448 height 675
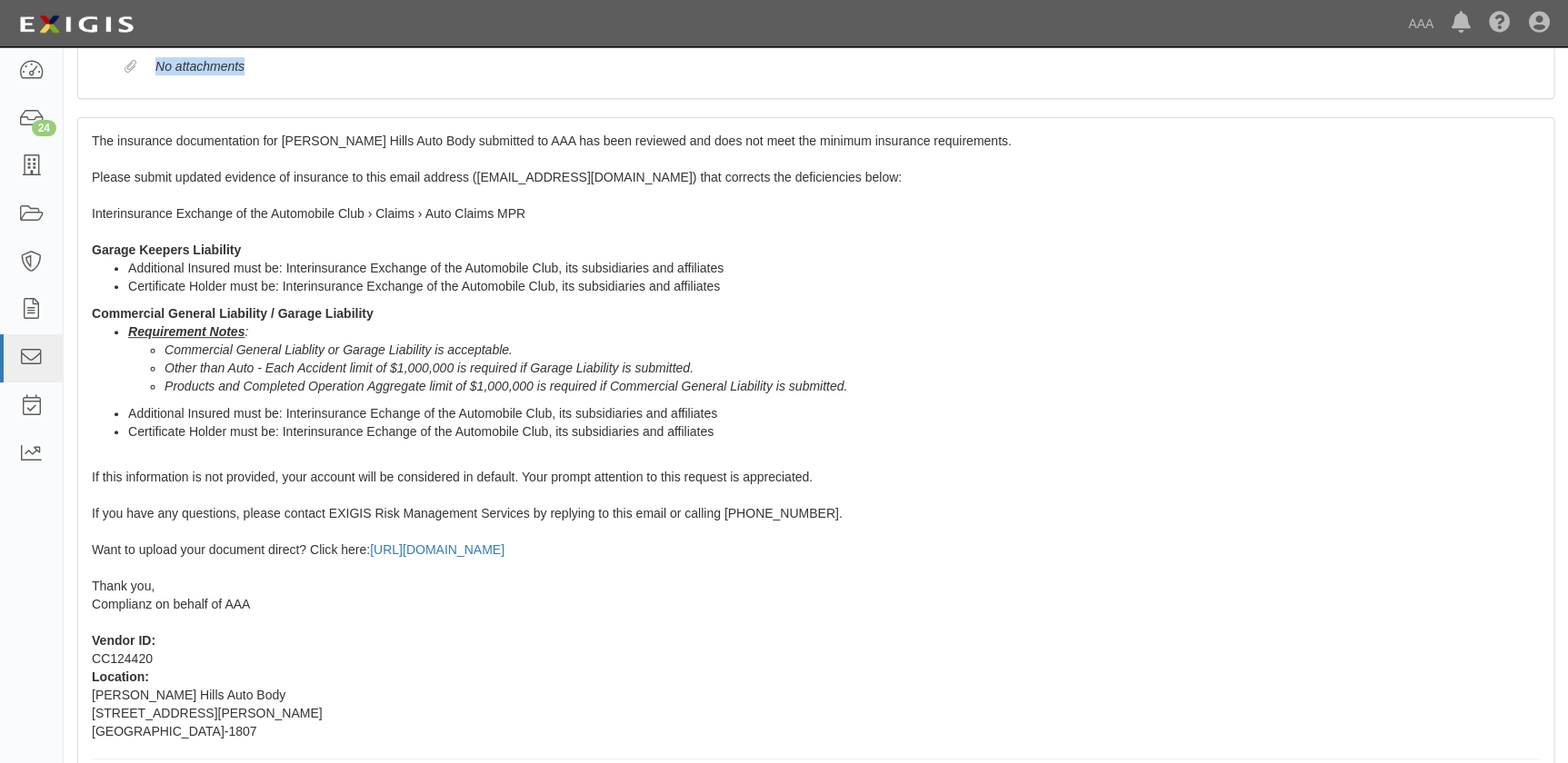
scroll to position [413, 0]
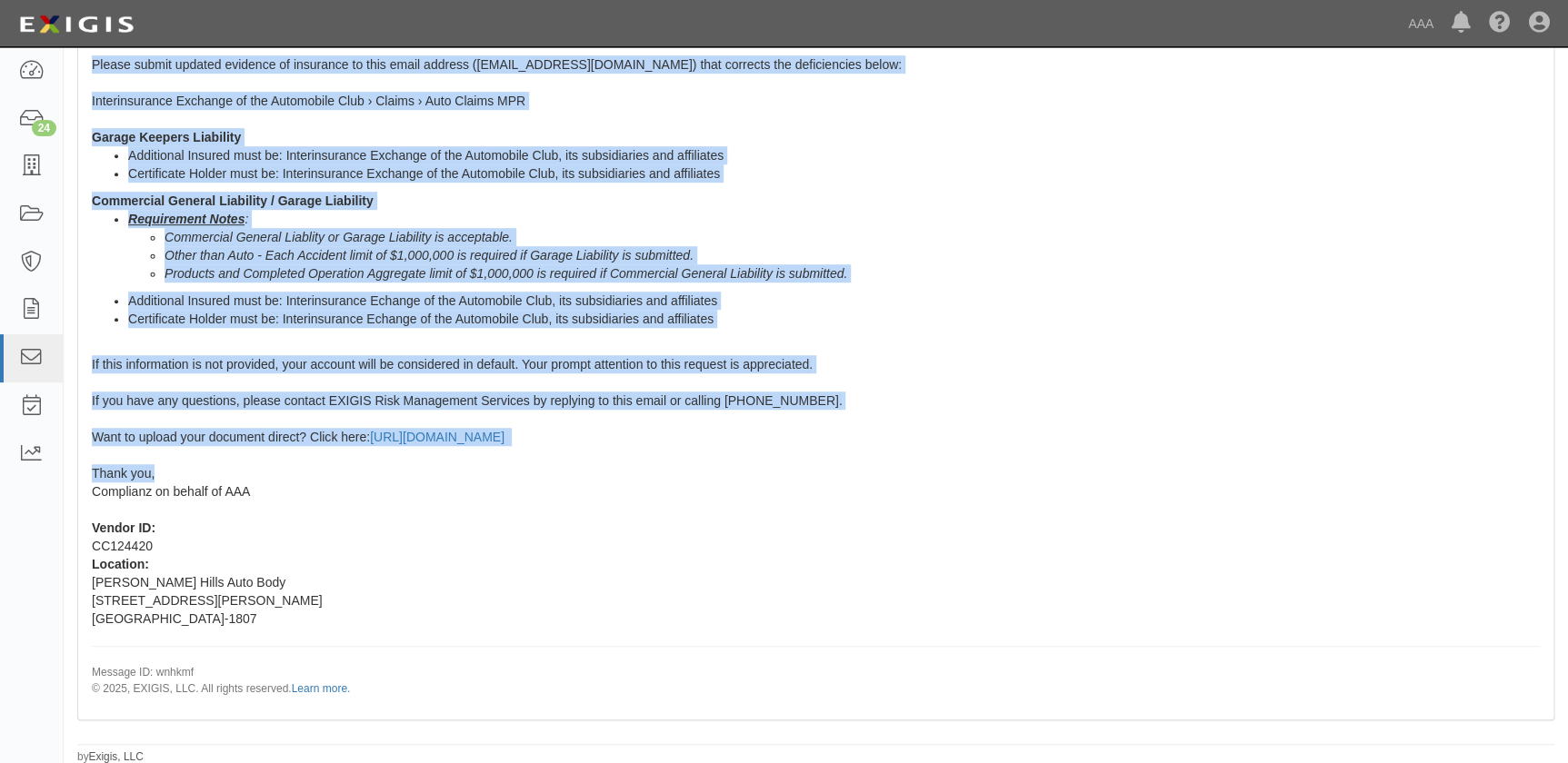
drag, startPoint x: 87, startPoint y: 436, endPoint x: 250, endPoint y: 472, distance: 166.9
click at [250, 472] on div "The insurance documentation for Puente Hills Auto Body submitted to AAA has bee…" at bounding box center [816, 362] width 1475 height 714
copy span "The insurance documentation for Puente Hills Auto Body submitted to AAA has bee…"
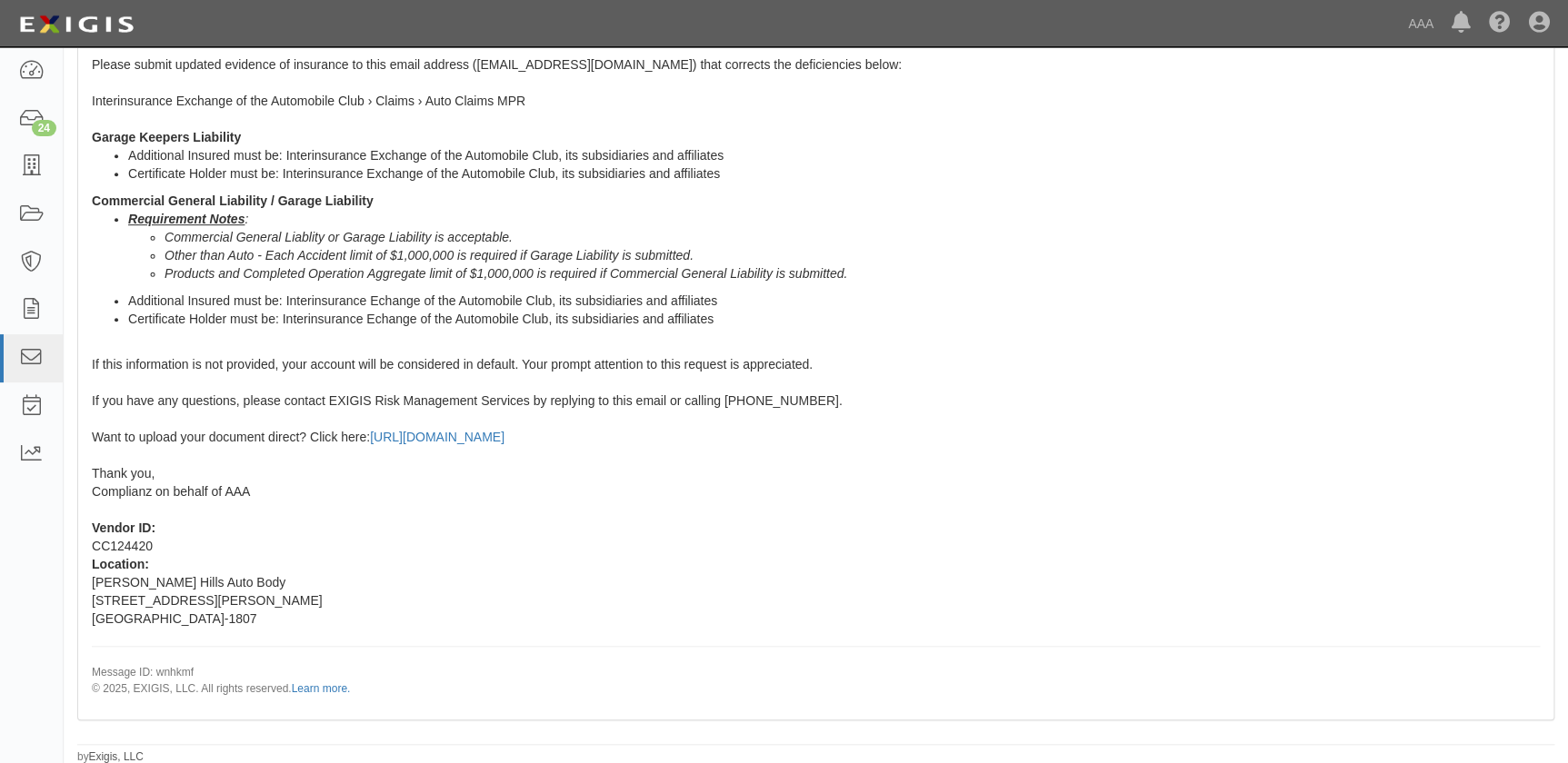
click at [621, 560] on div "The insurance documentation for Puente Hills Auto Body submitted to AAA has bee…" at bounding box center [816, 362] width 1475 height 714
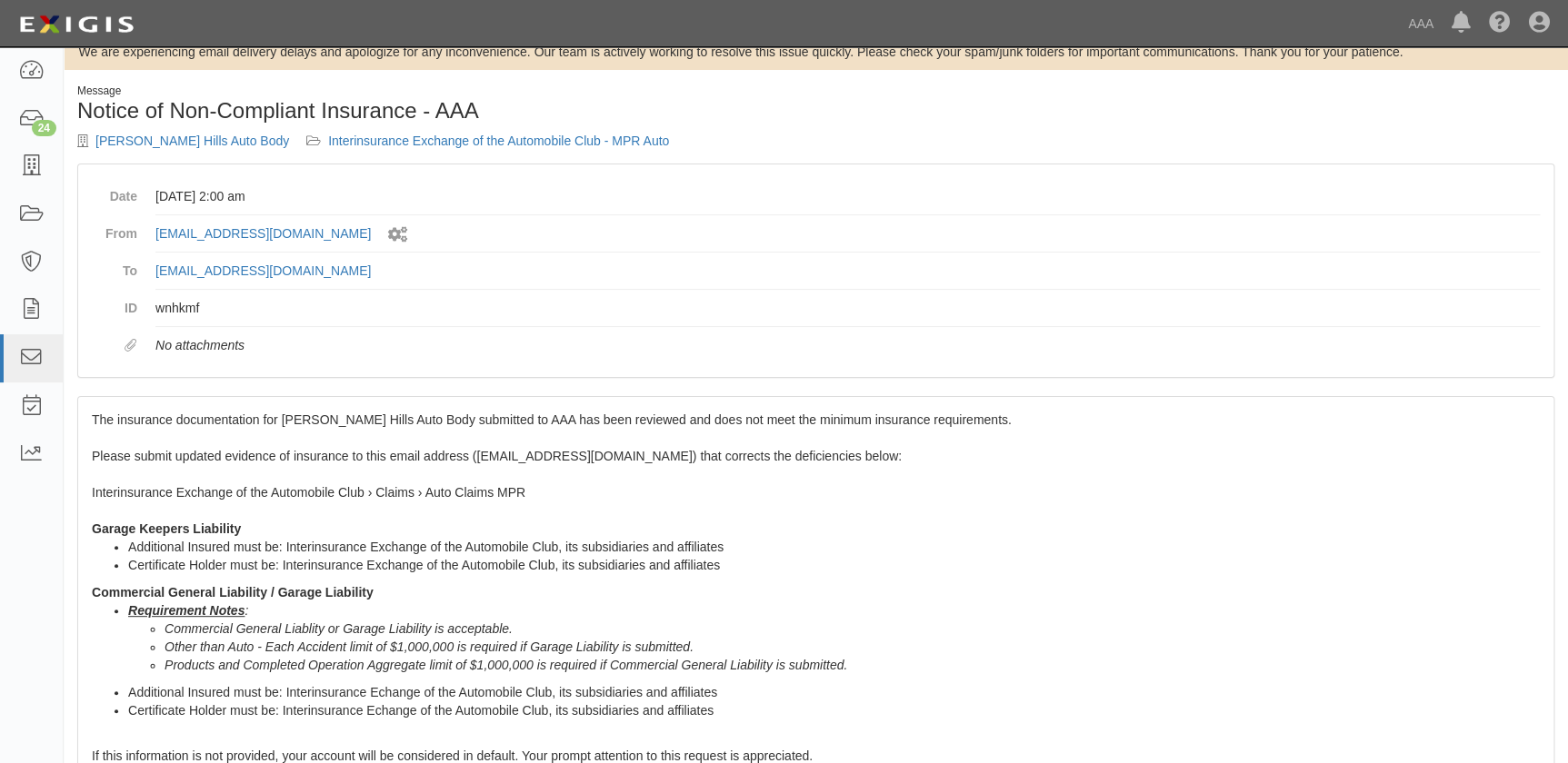
scroll to position [0, 0]
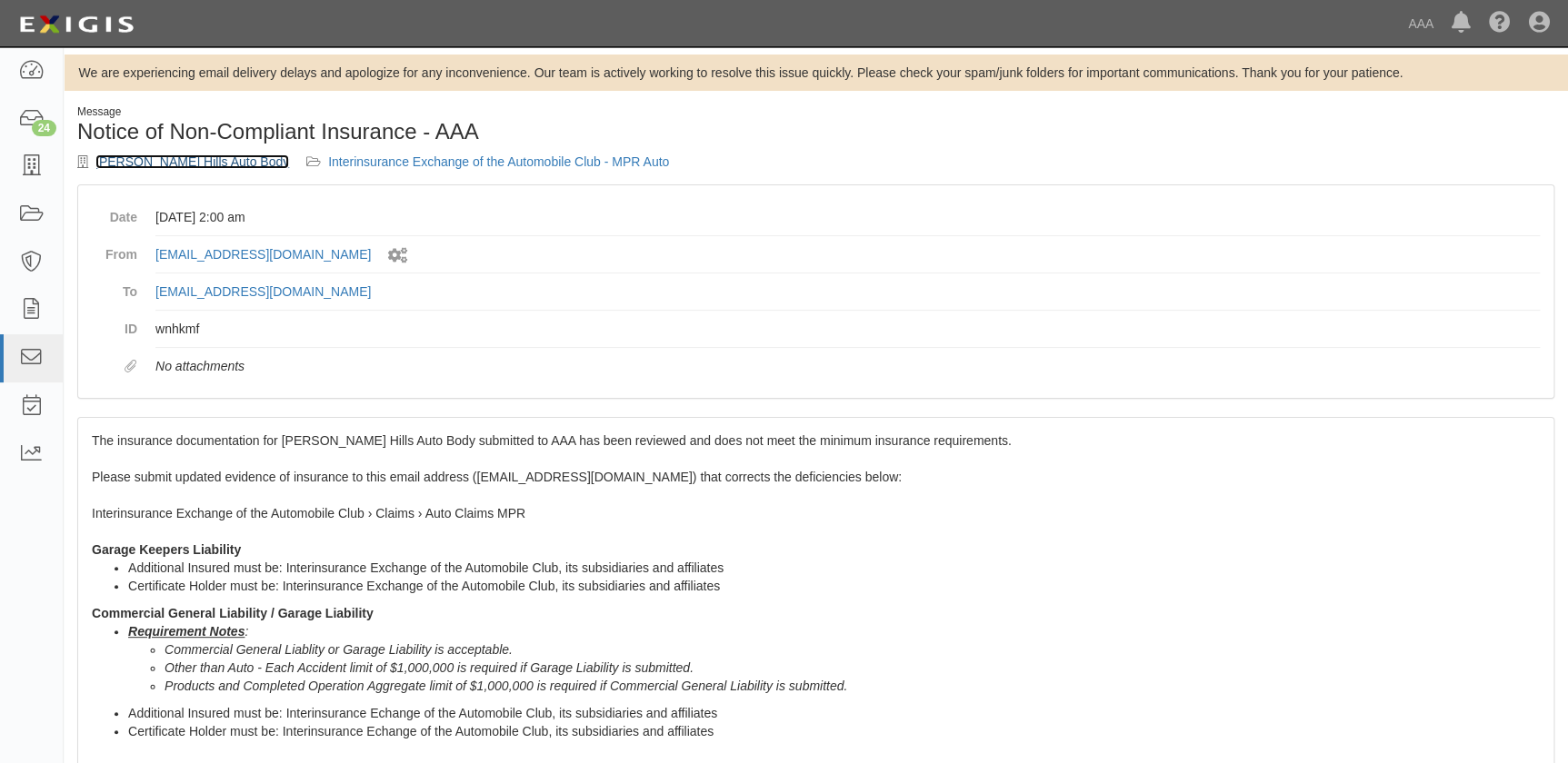
click at [189, 164] on link "[PERSON_NAME] Hills Auto Body" at bounding box center [193, 161] width 194 height 15
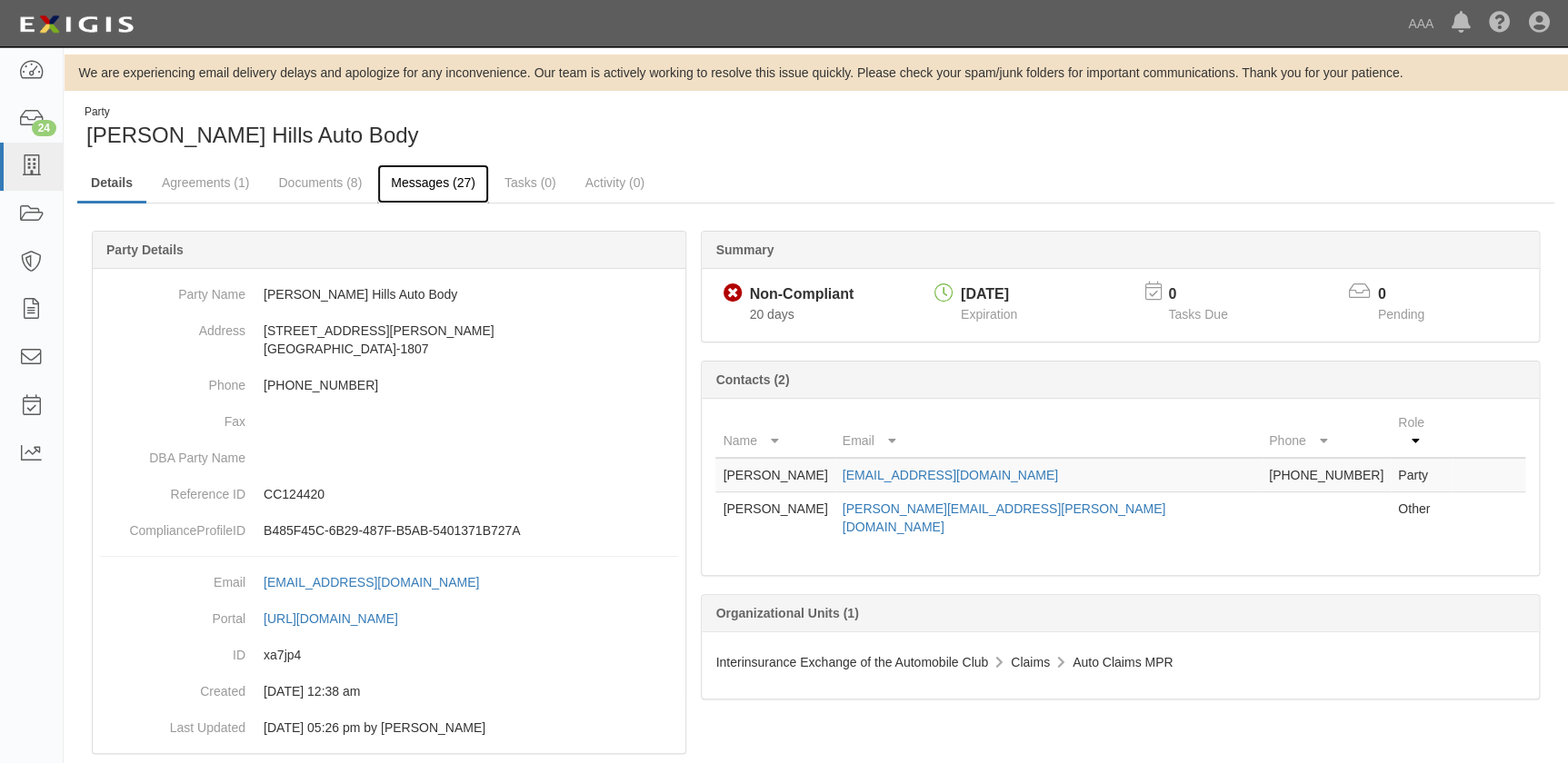
click at [423, 183] on link "Messages (27)" at bounding box center [432, 185] width 112 height 39
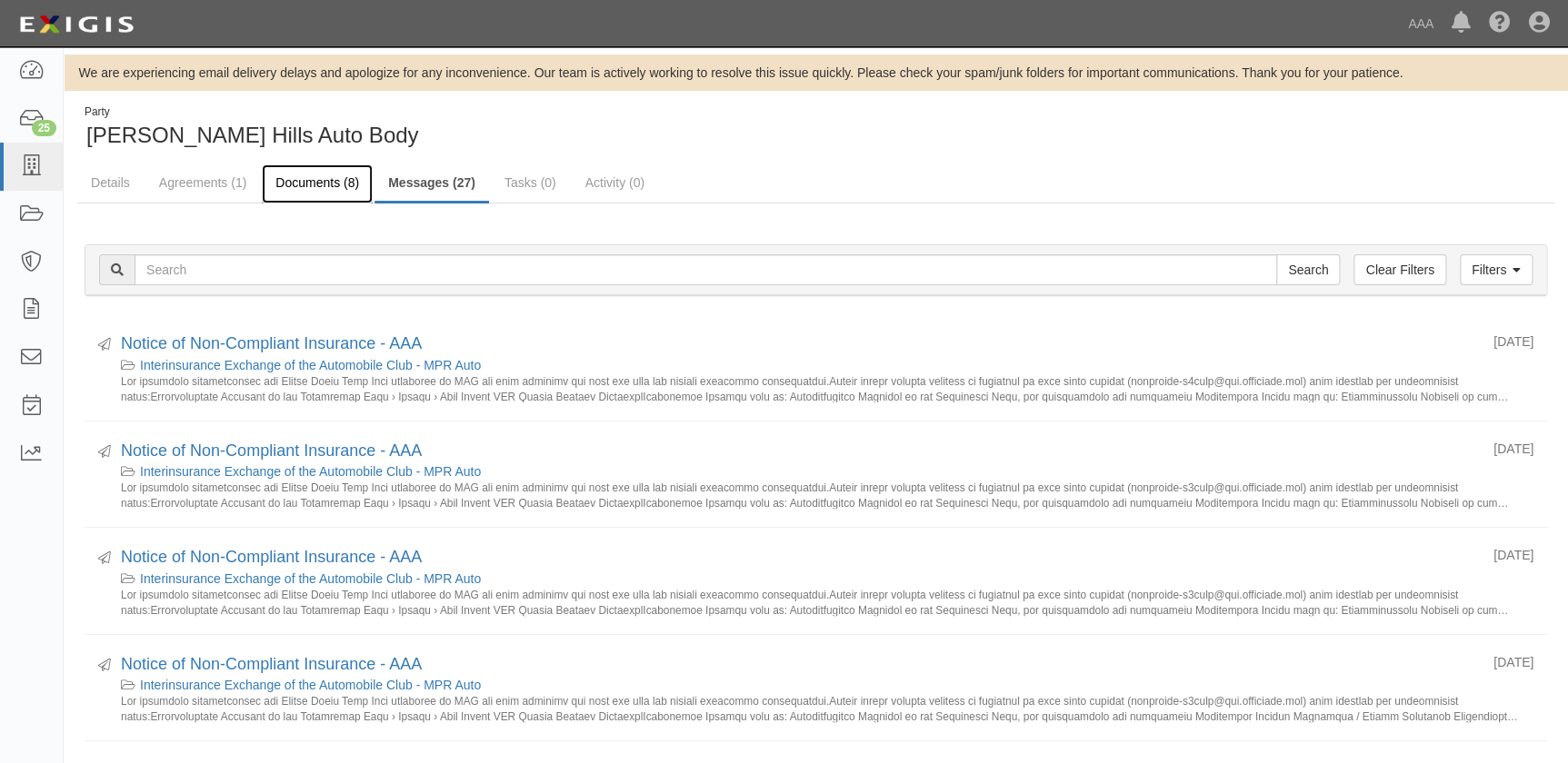
click at [293, 182] on link "Documents (8)" at bounding box center [317, 185] width 111 height 39
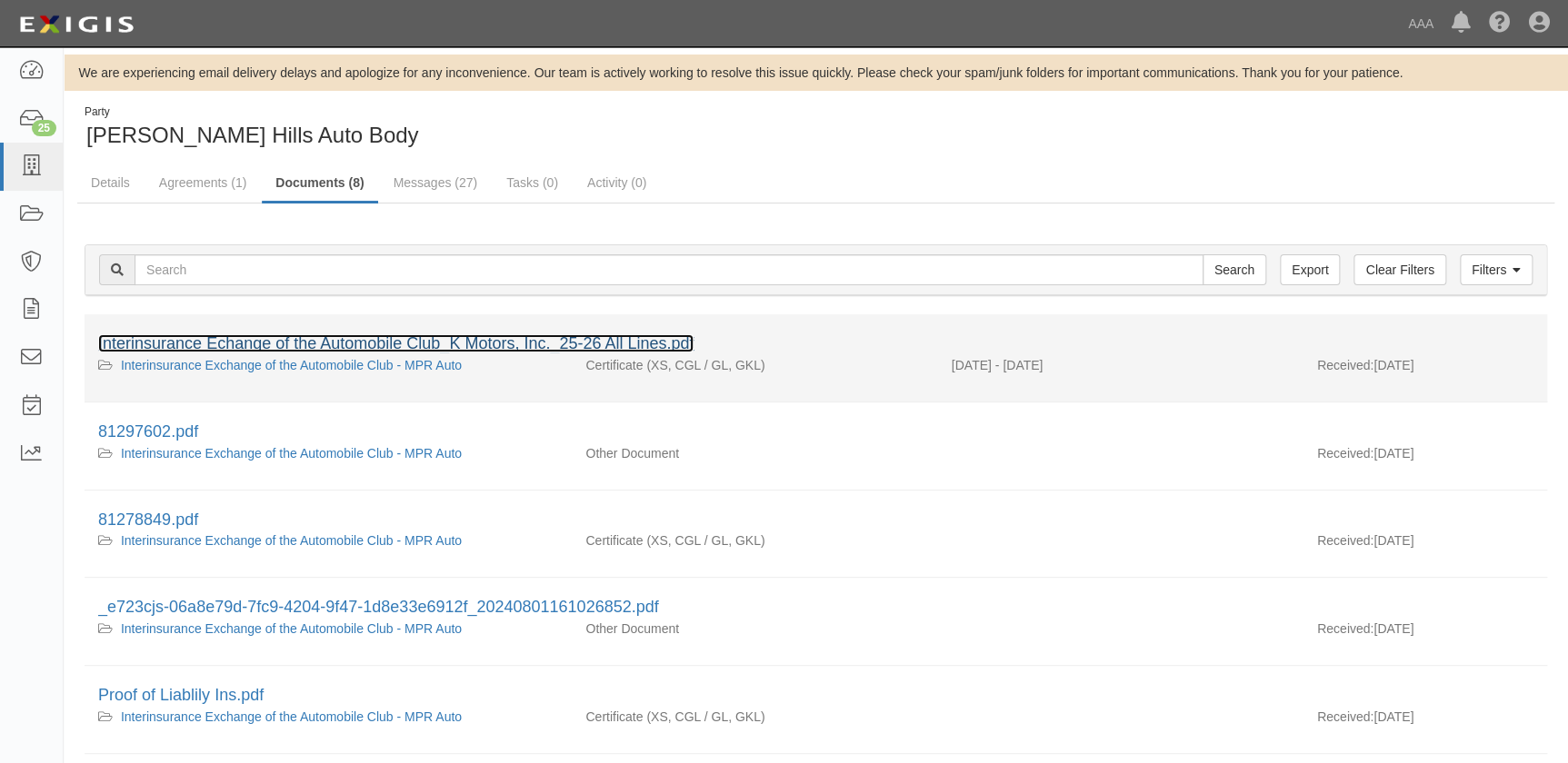
click at [333, 336] on link "Interinsurance Echange of the Automobile Club_K Motors, Inc._25-26 All Lines.pdf" at bounding box center [395, 343] width 595 height 18
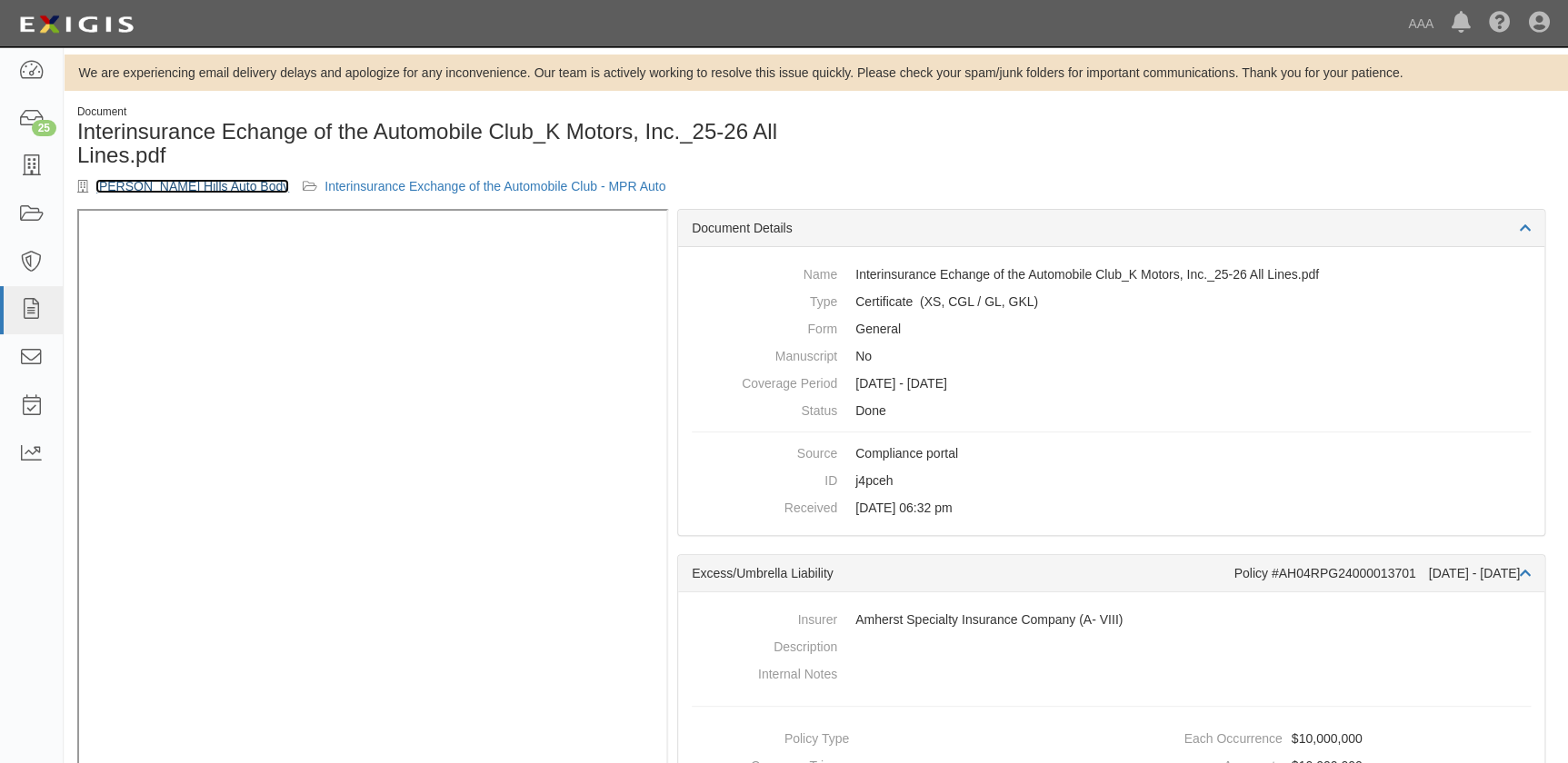
click at [182, 191] on link "[PERSON_NAME] Hills Auto Body" at bounding box center [193, 186] width 194 height 15
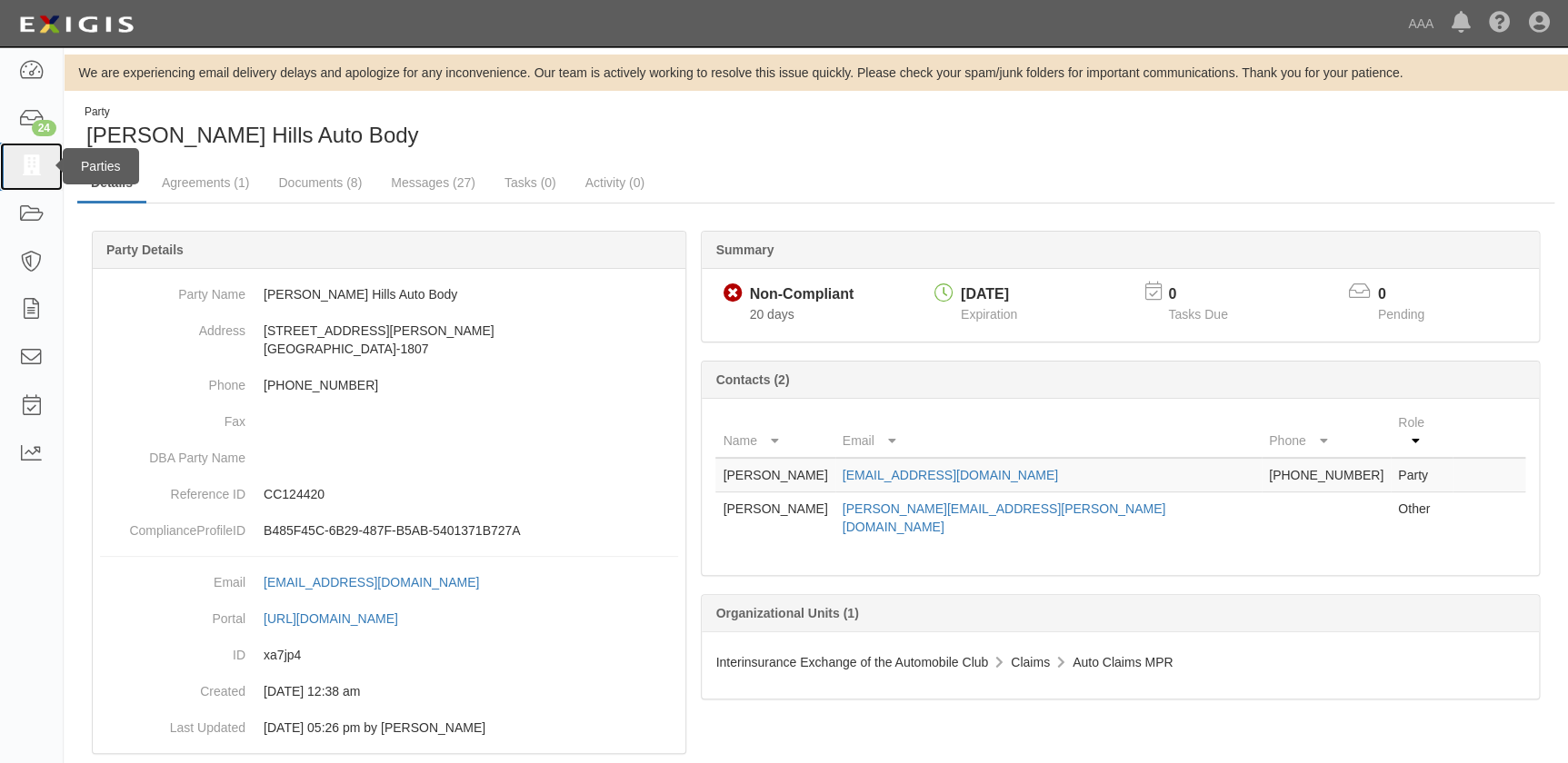
click at [30, 158] on icon at bounding box center [31, 166] width 26 height 21
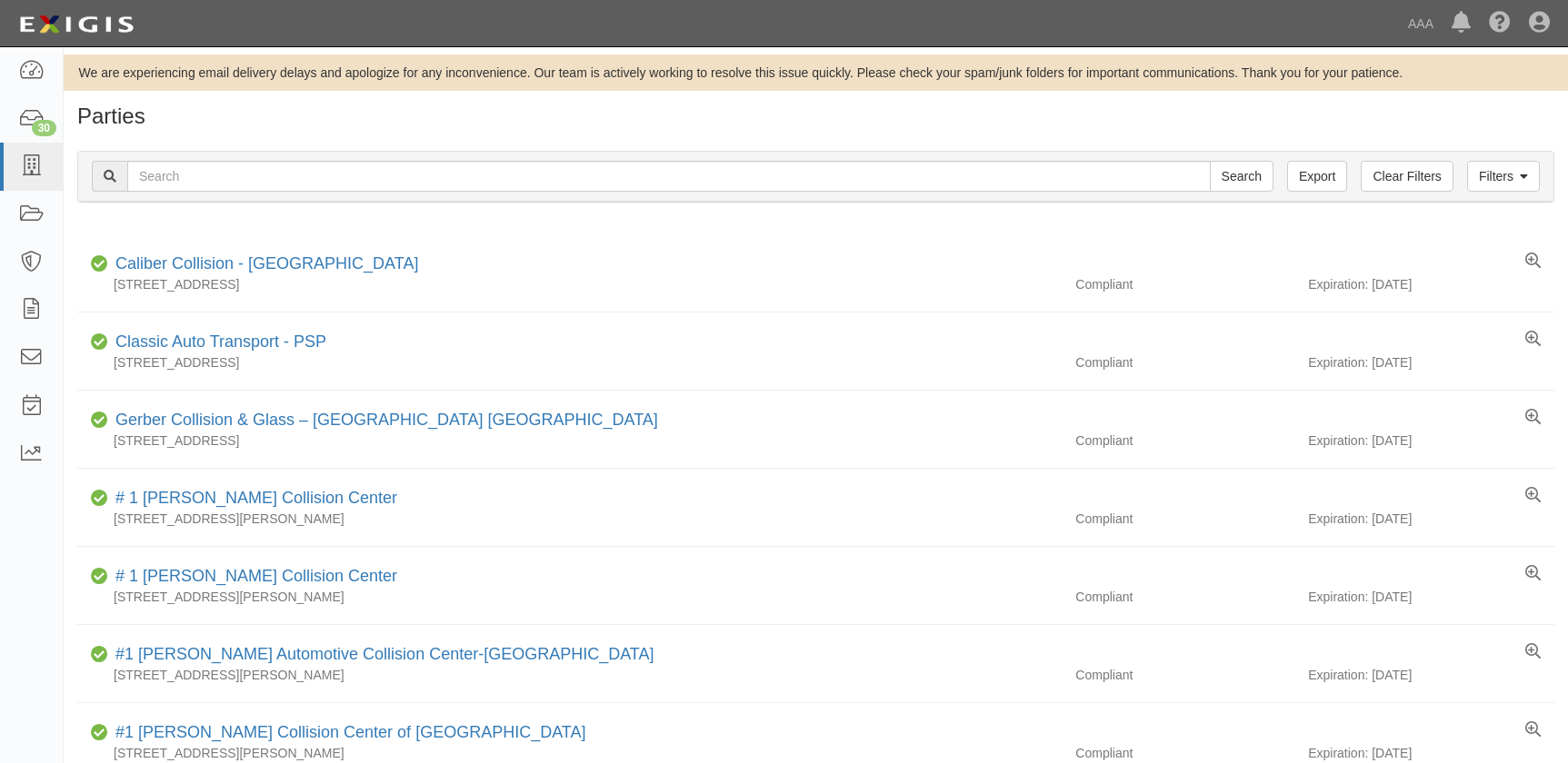
click at [380, 182] on input "text" at bounding box center [668, 176] width 1083 height 31
type input "crash champions [PERSON_NAME]"
click at [1210, 161] on input "Search" at bounding box center [1241, 176] width 63 height 31
